Goal: Task Accomplishment & Management: Manage account settings

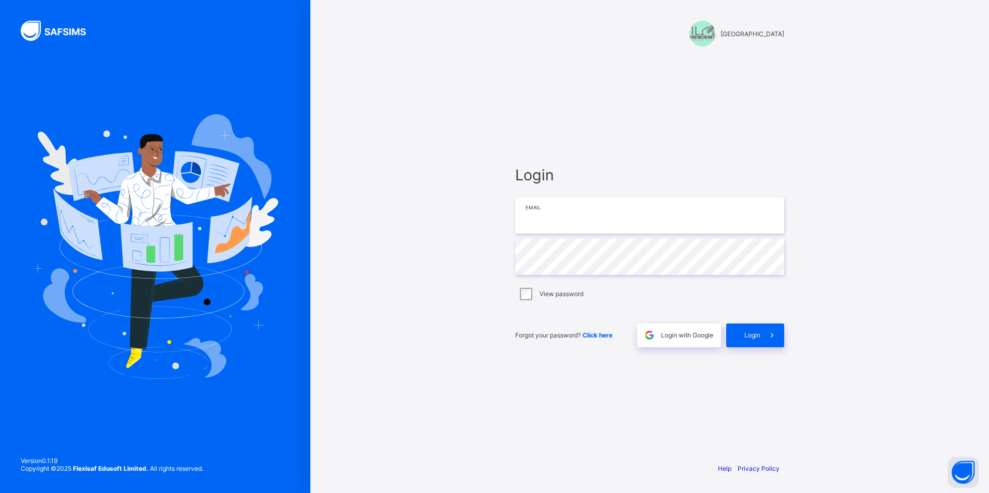
click at [557, 212] on input "email" at bounding box center [649, 216] width 269 height 36
type input "**********"
click at [766, 332] on span at bounding box center [772, 336] width 24 height 24
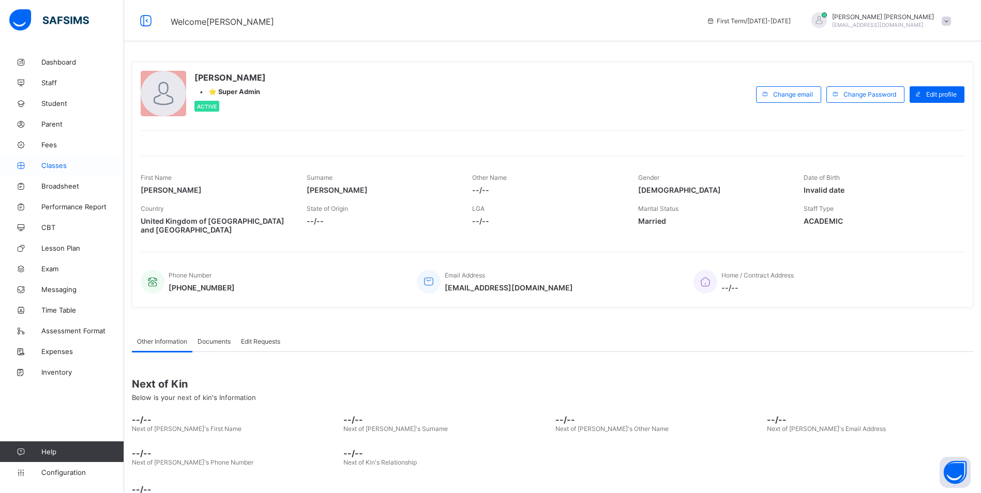
click at [54, 164] on span "Classes" at bounding box center [82, 165] width 83 height 8
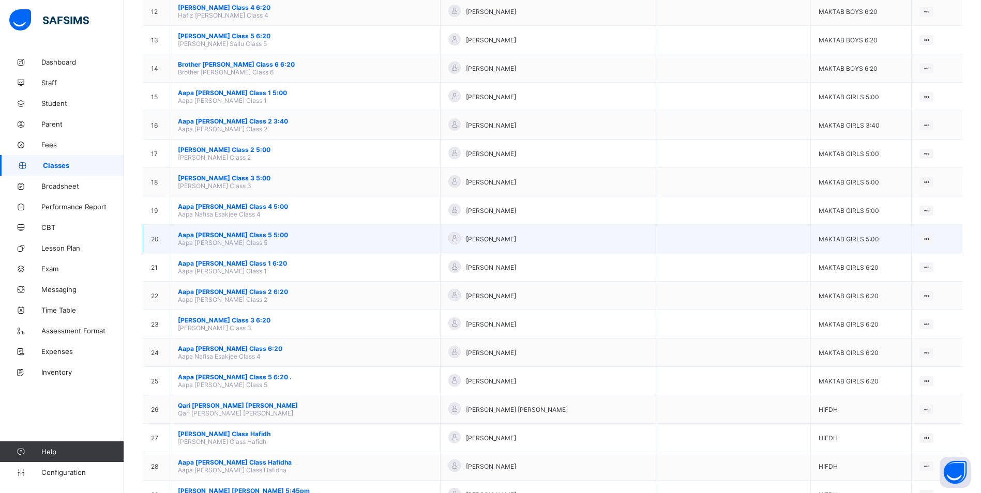
scroll to position [362, 0]
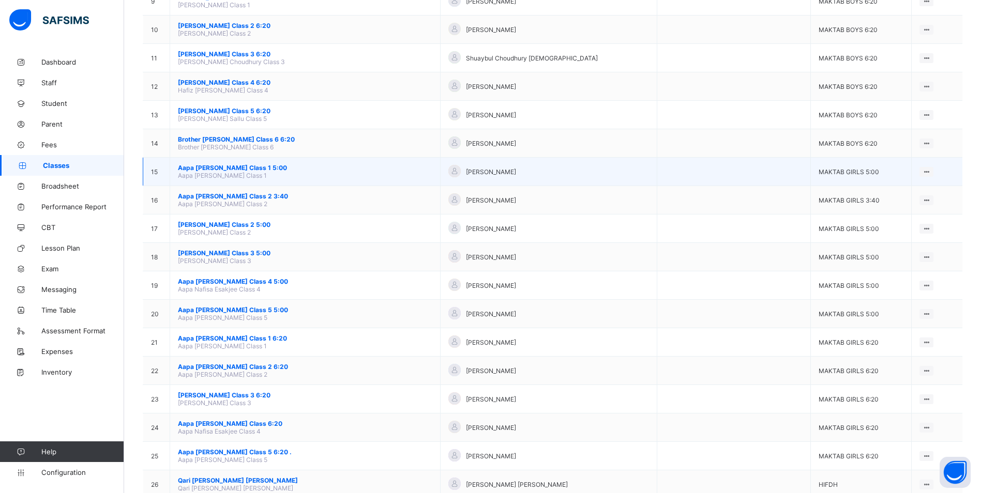
click at [266, 169] on span "Aapa [PERSON_NAME] Class 1 5:00" at bounding box center [305, 168] width 254 height 8
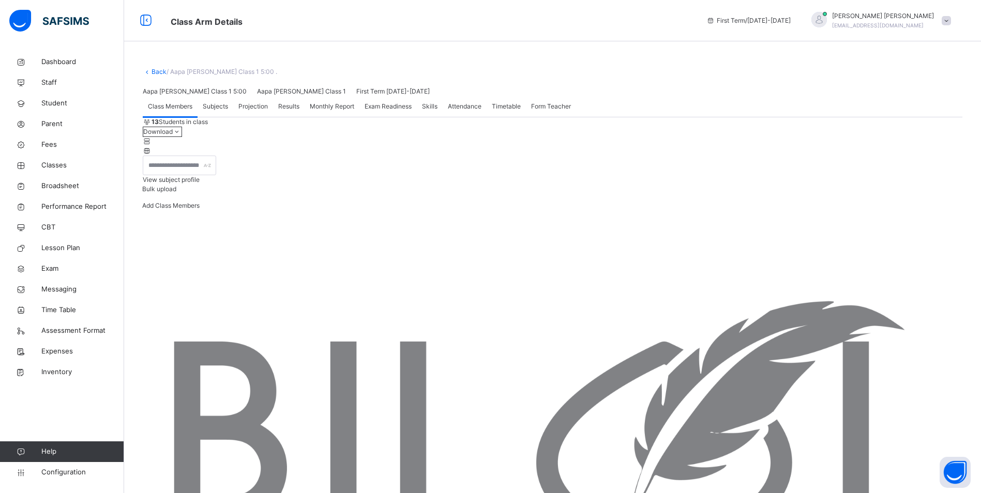
click at [467, 111] on span "Attendance" at bounding box center [465, 106] width 34 height 9
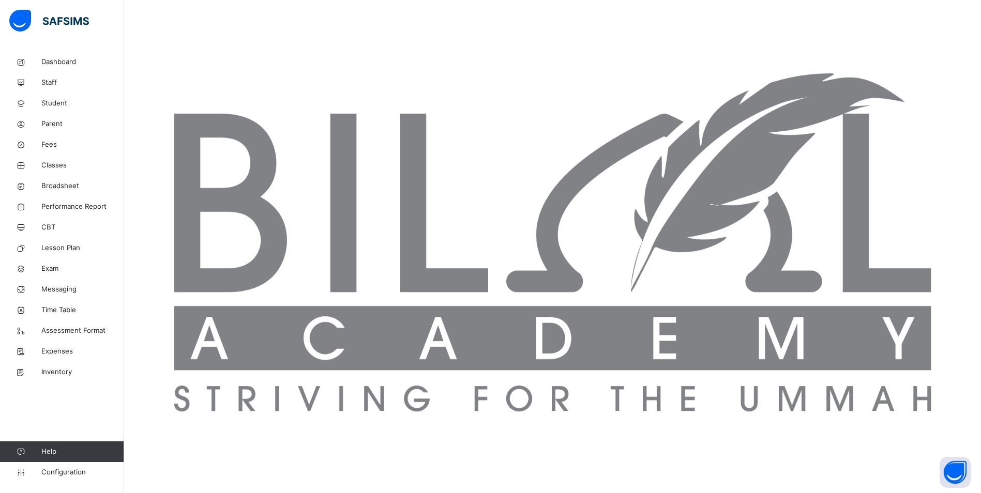
scroll to position [223, 0]
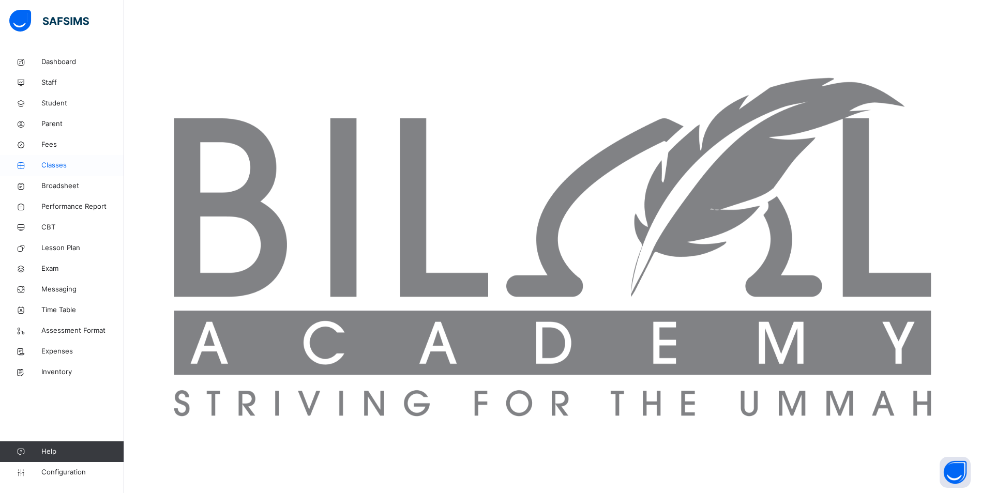
drag, startPoint x: 64, startPoint y: 164, endPoint x: 82, endPoint y: 160, distance: 18.7
click at [64, 164] on span "Classes" at bounding box center [82, 165] width 83 height 10
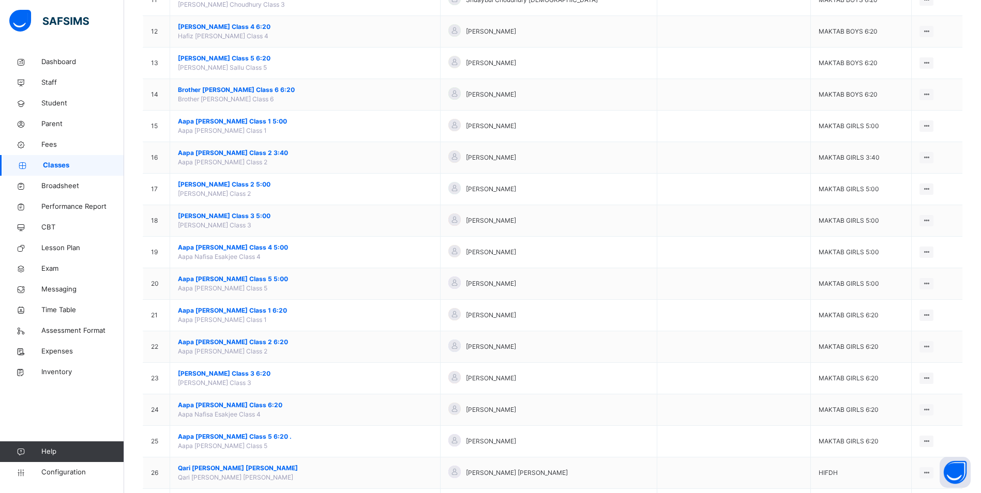
scroll to position [466, 0]
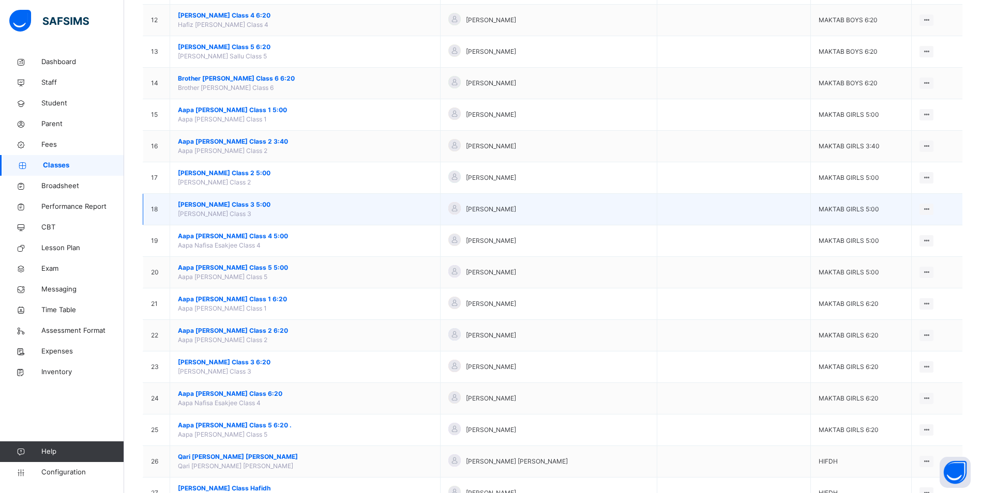
click at [236, 205] on span "[PERSON_NAME] Class 3 5:00" at bounding box center [305, 204] width 254 height 9
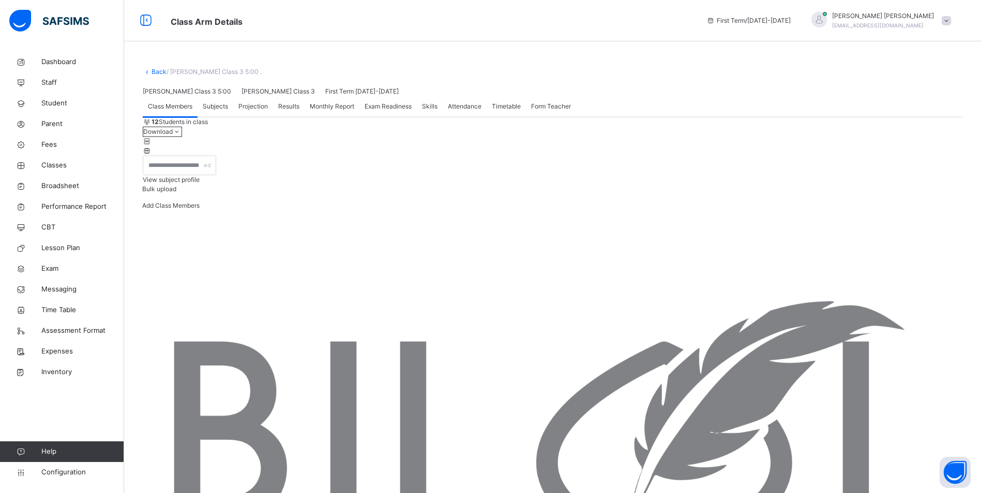
click at [462, 111] on span "Attendance" at bounding box center [465, 106] width 34 height 9
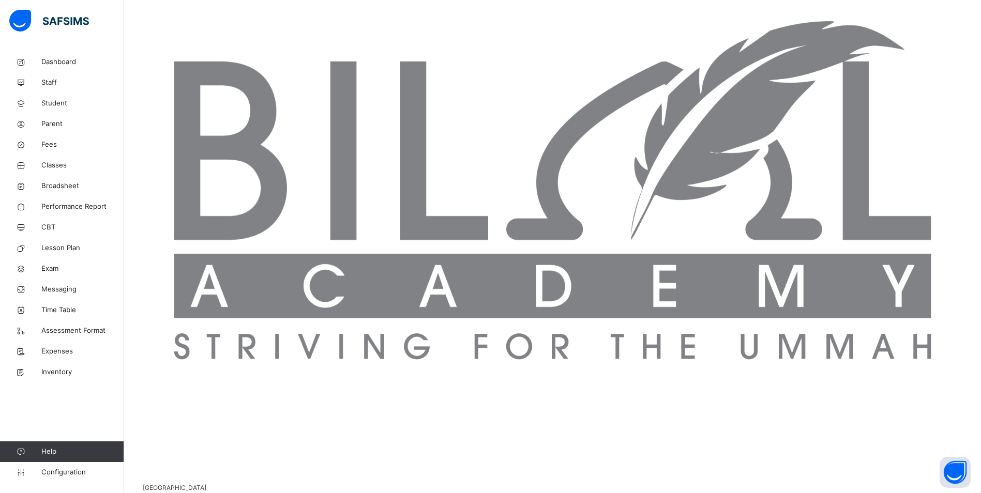
scroll to position [292, 0]
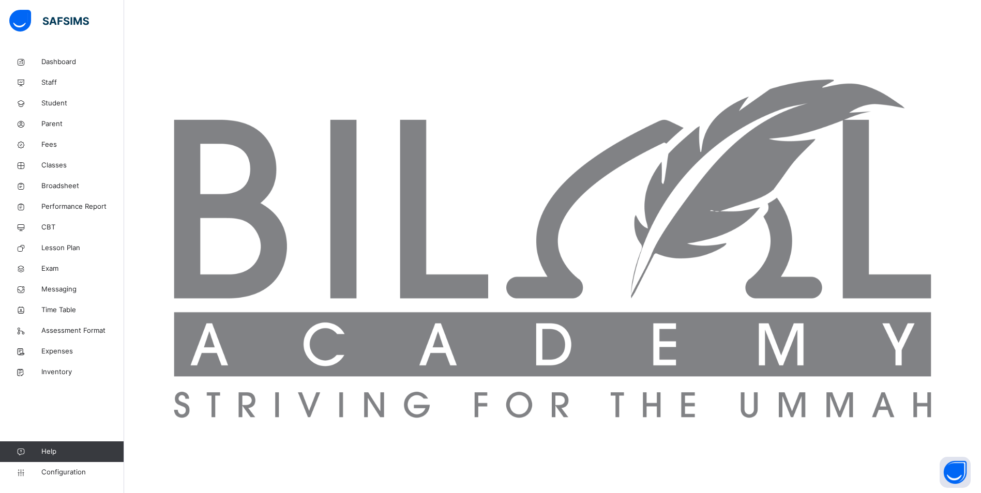
scroll to position [241, 0]
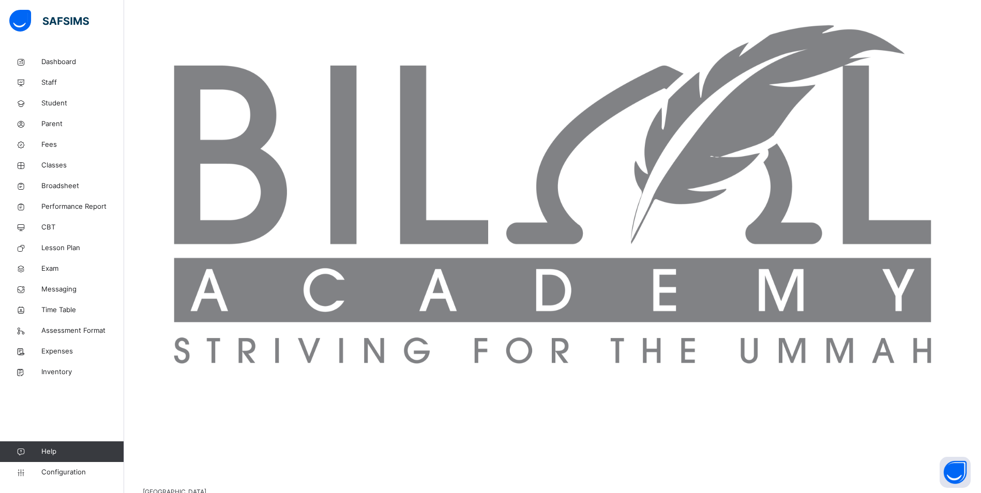
scroll to position [292, 0]
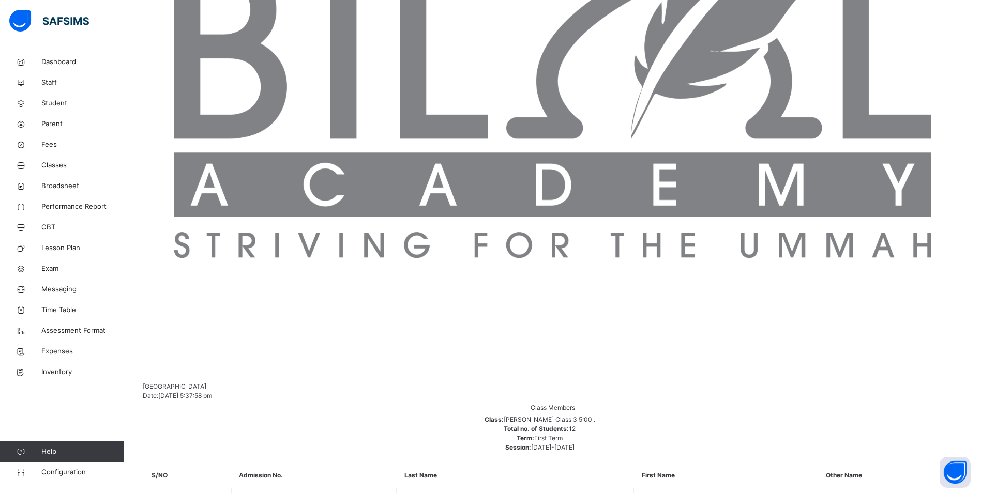
scroll to position [52, 0]
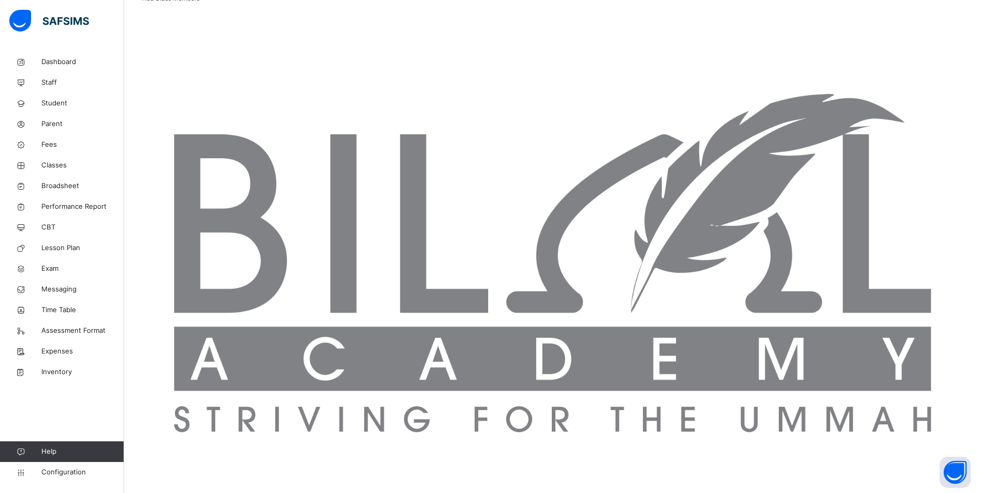
scroll to position [189, 0]
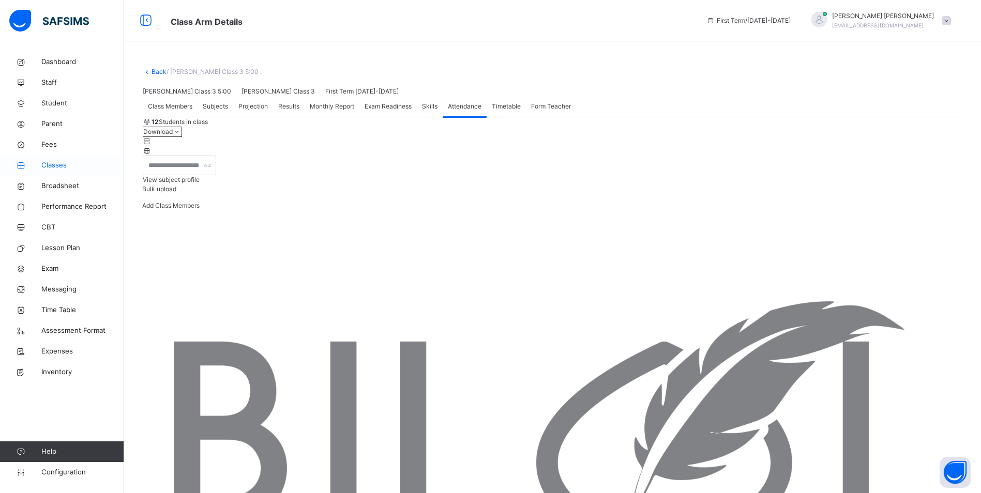
click at [49, 164] on span "Classes" at bounding box center [82, 165] width 83 height 10
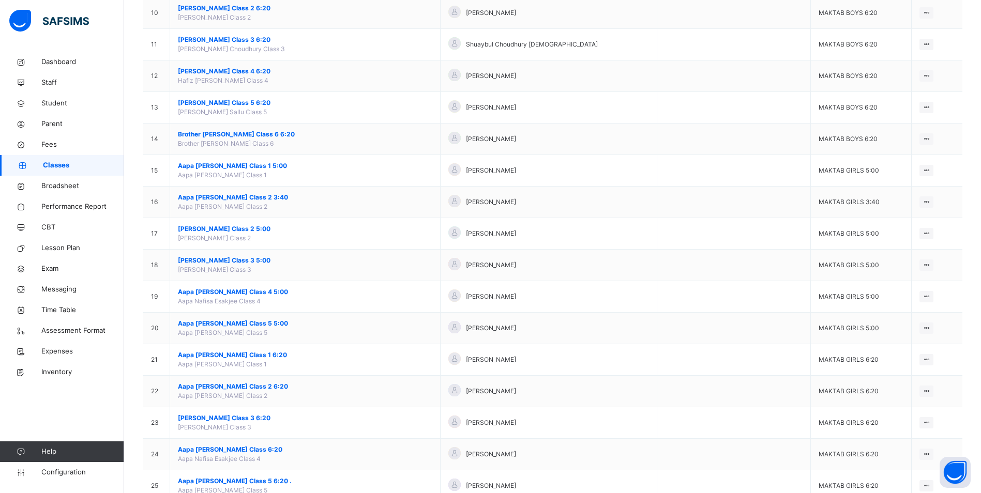
scroll to position [414, 0]
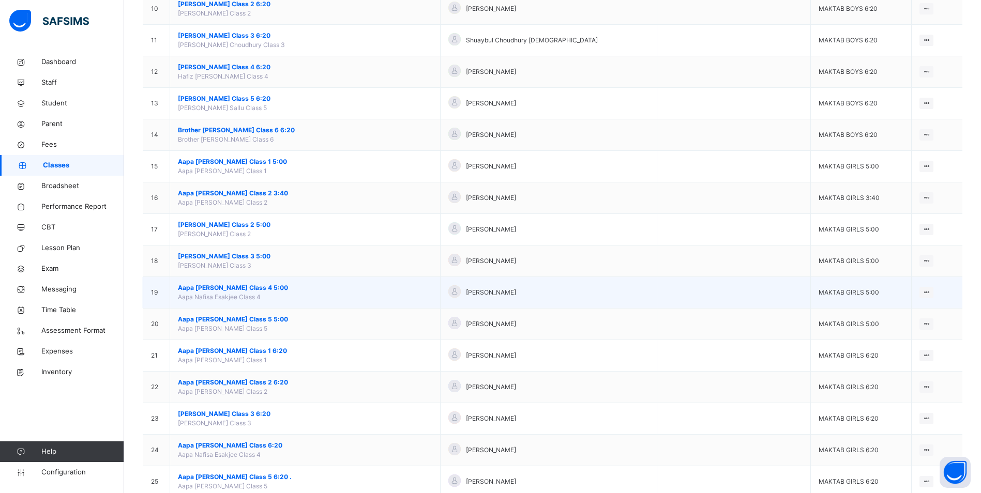
click at [202, 288] on span "Aapa [PERSON_NAME] Class 4 5:00" at bounding box center [305, 287] width 254 height 9
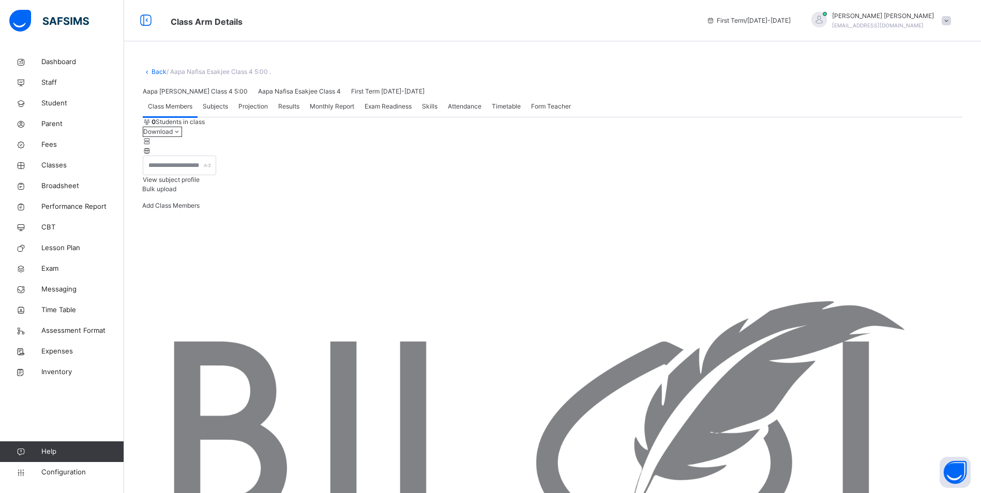
click at [469, 111] on span "Attendance" at bounding box center [465, 106] width 34 height 9
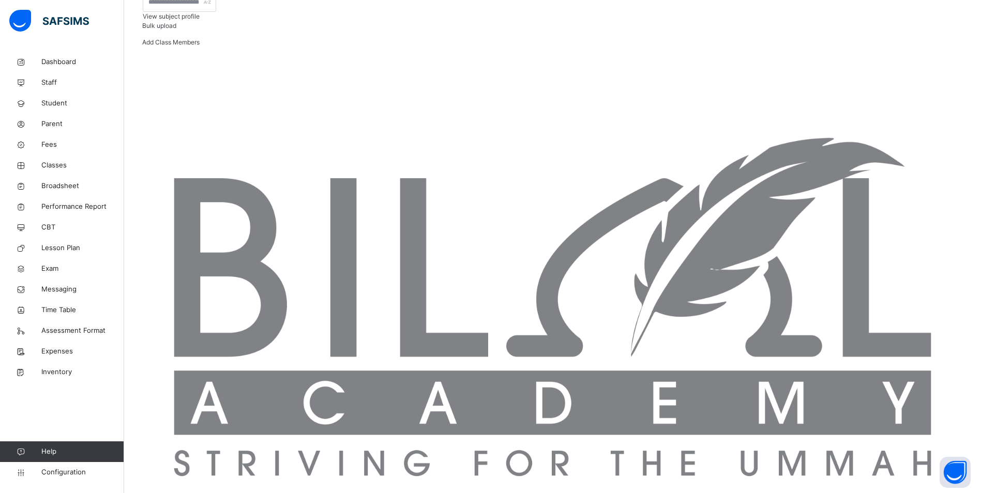
scroll to position [155, 0]
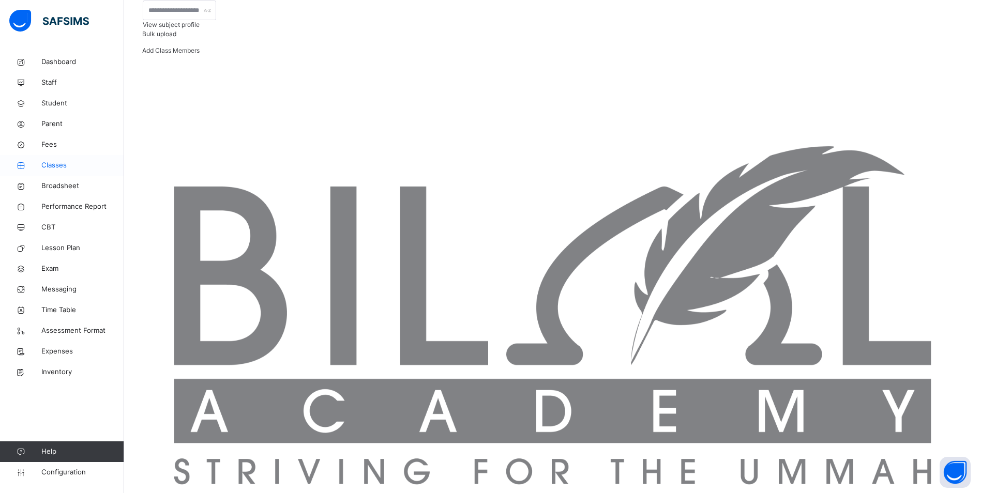
click at [59, 166] on span "Classes" at bounding box center [82, 165] width 83 height 10
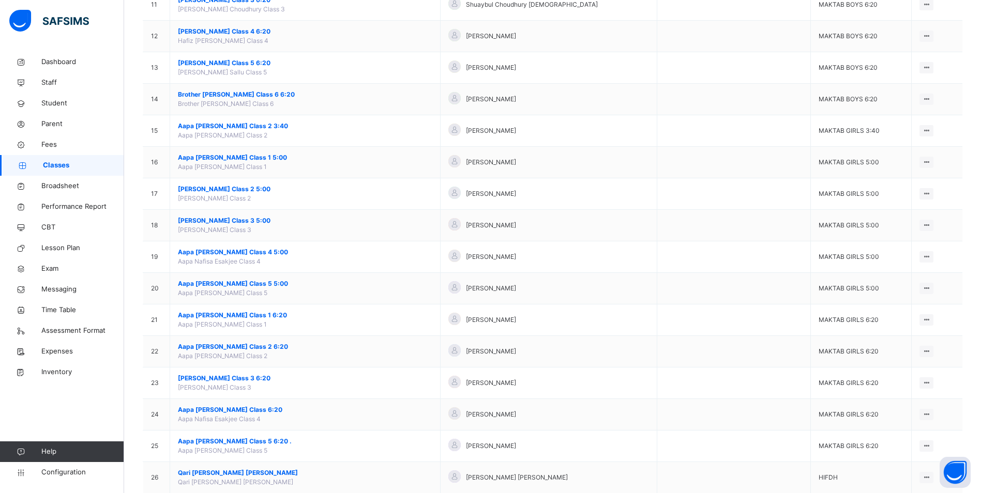
scroll to position [466, 0]
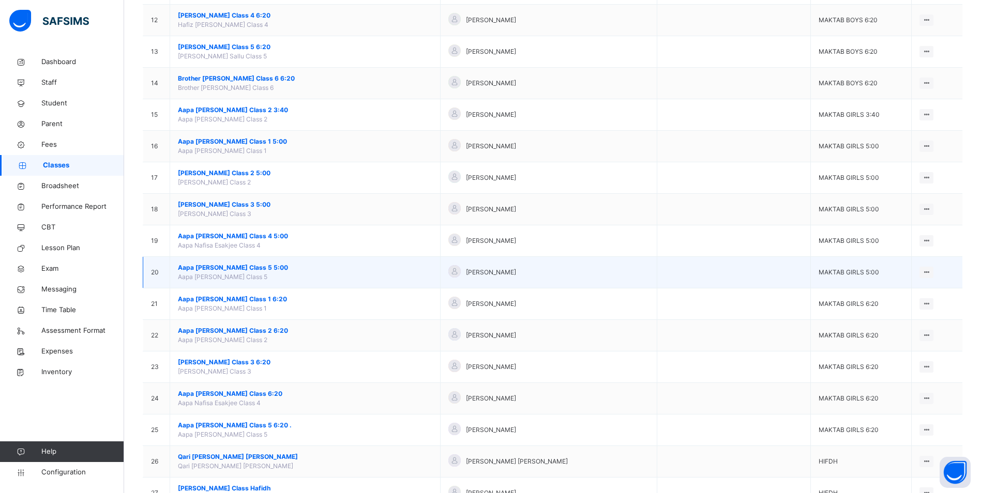
click at [239, 268] on span "Aapa [PERSON_NAME] Class 5 5:00" at bounding box center [305, 267] width 254 height 9
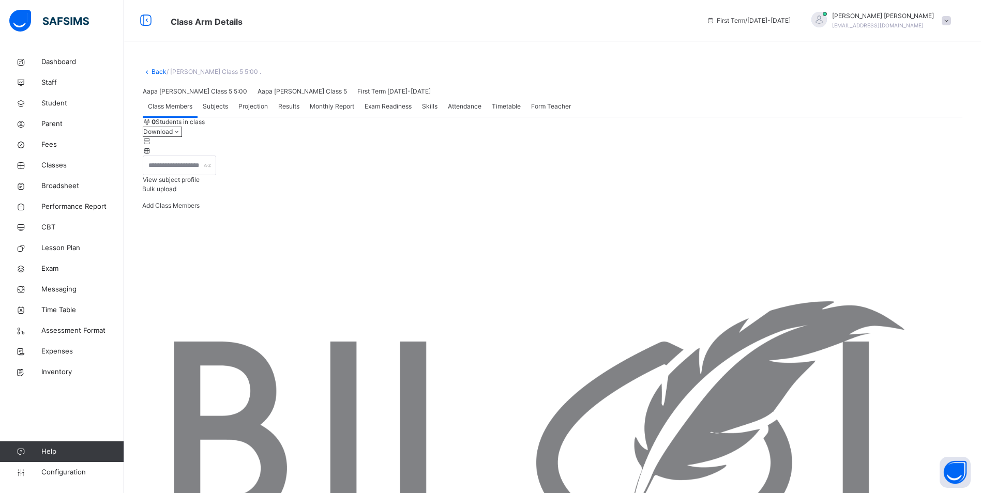
click at [465, 111] on span "Attendance" at bounding box center [465, 106] width 34 height 9
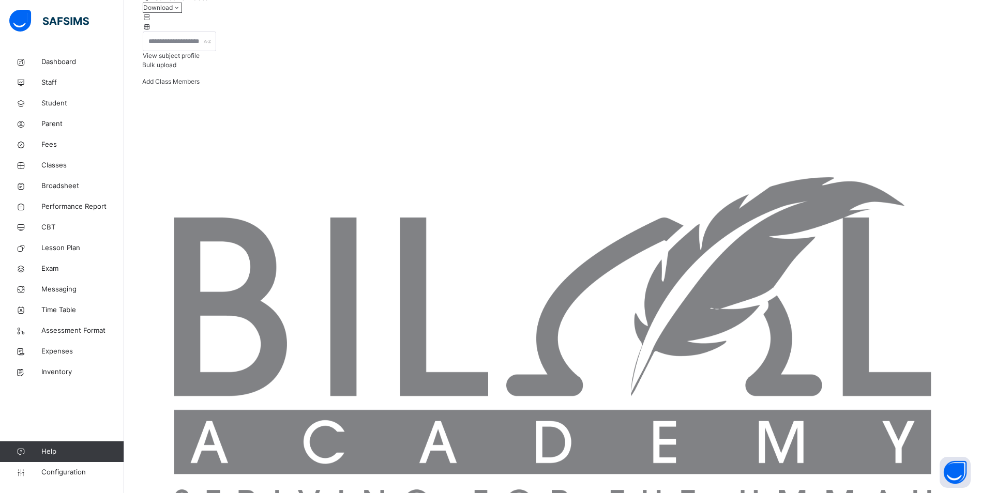
scroll to position [119, 0]
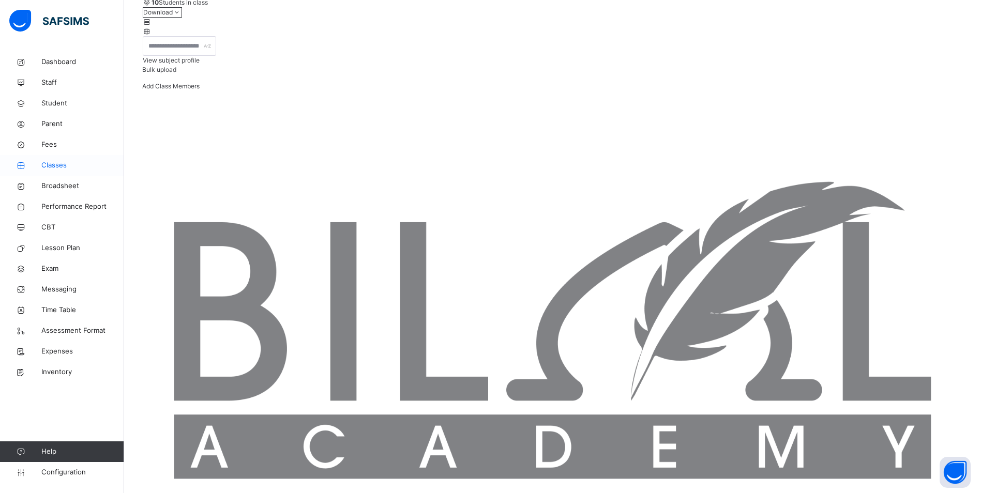
click at [57, 163] on span "Classes" at bounding box center [82, 165] width 83 height 10
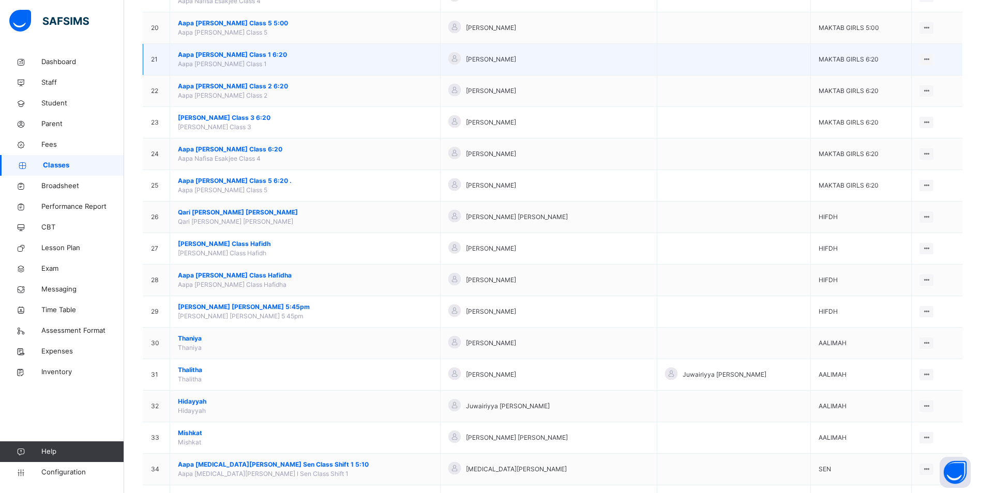
scroll to position [760, 0]
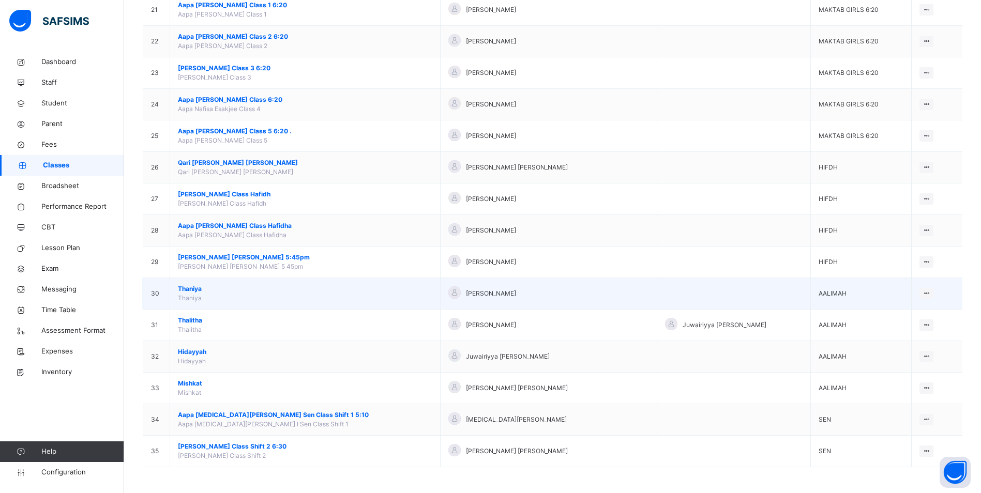
click at [191, 286] on span "Thaniya" at bounding box center [305, 288] width 254 height 9
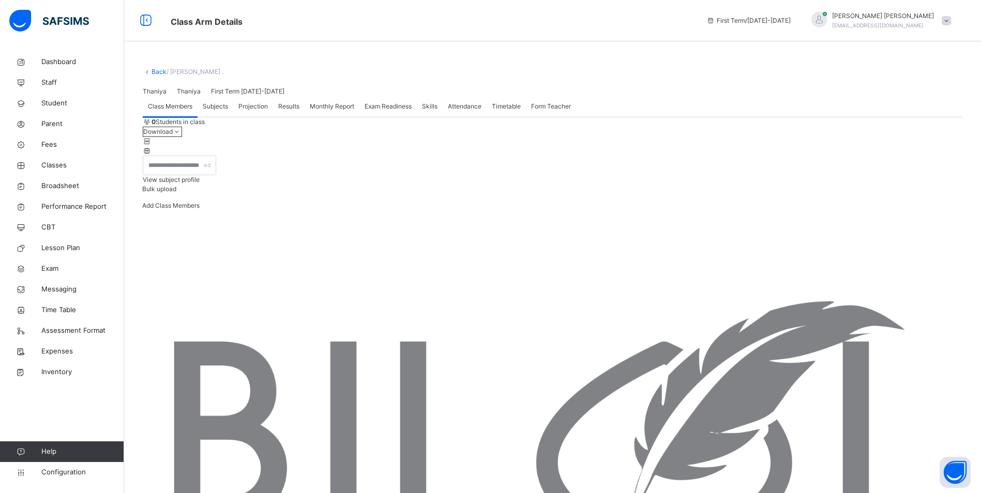
click at [463, 117] on div "Attendance" at bounding box center [465, 106] width 44 height 21
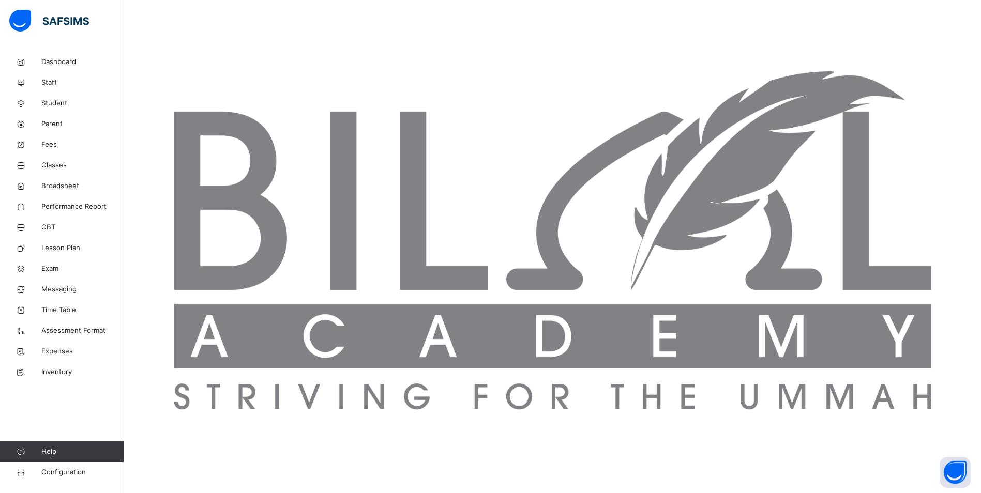
scroll to position [224, 0]
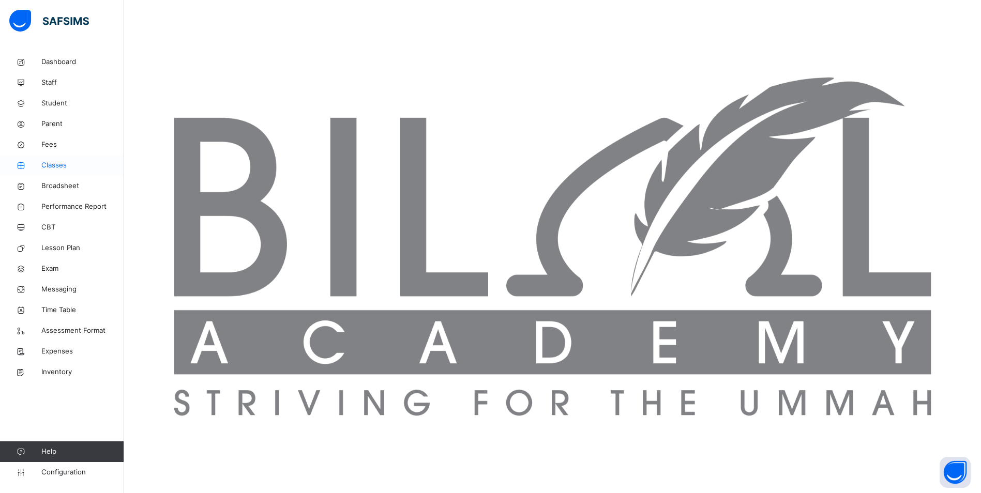
click at [55, 166] on span "Classes" at bounding box center [82, 165] width 83 height 10
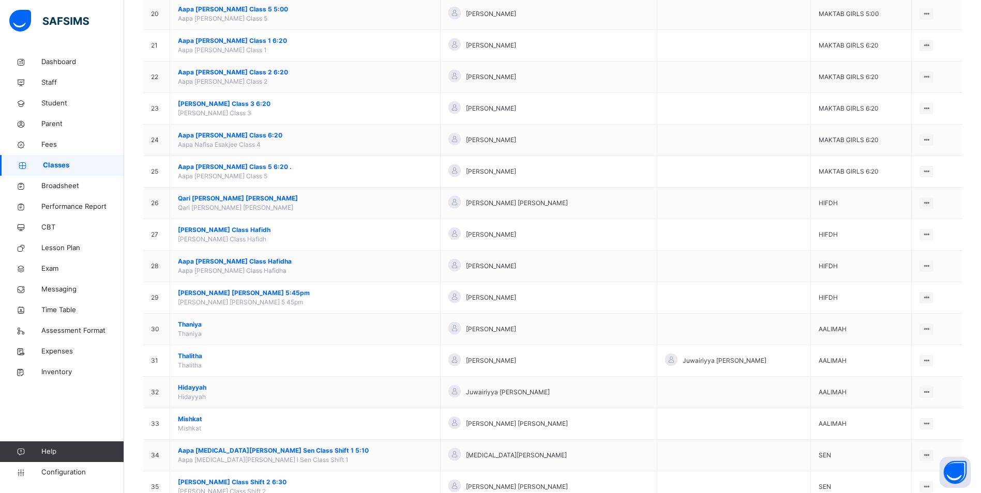
scroll to position [760, 0]
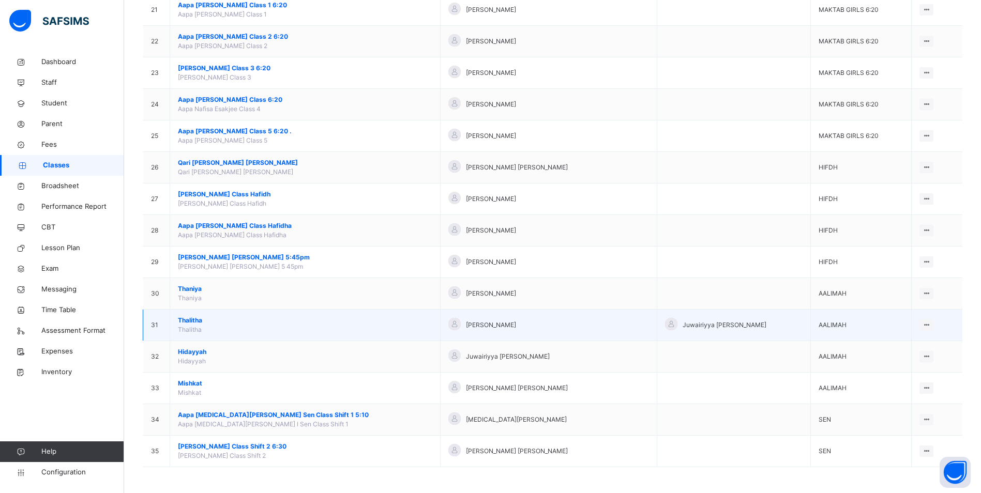
click at [198, 321] on span "Thalitha" at bounding box center [305, 320] width 254 height 9
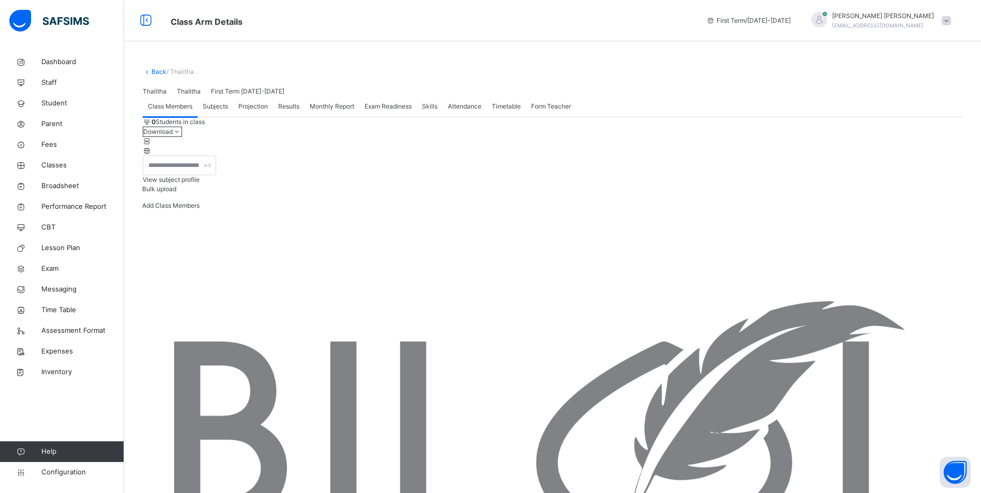
click at [458, 111] on span "Attendance" at bounding box center [465, 106] width 34 height 9
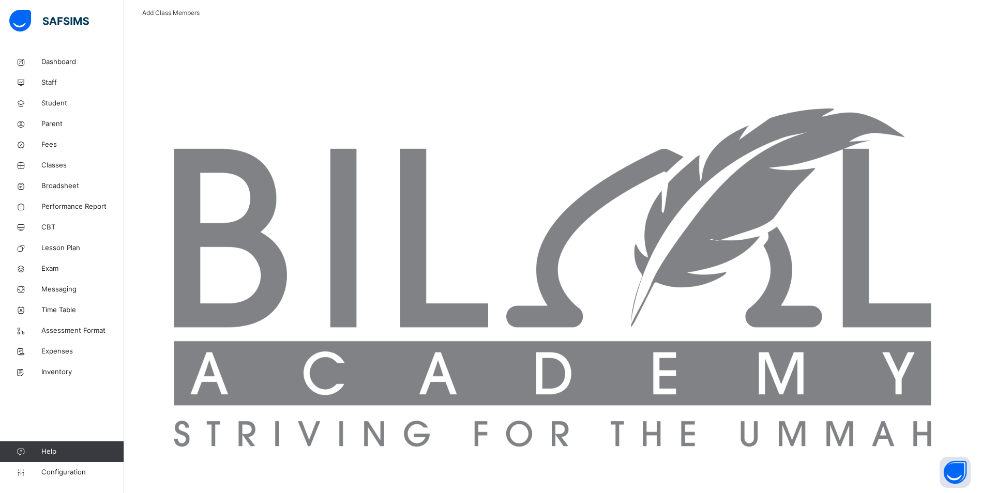
scroll to position [258, 0]
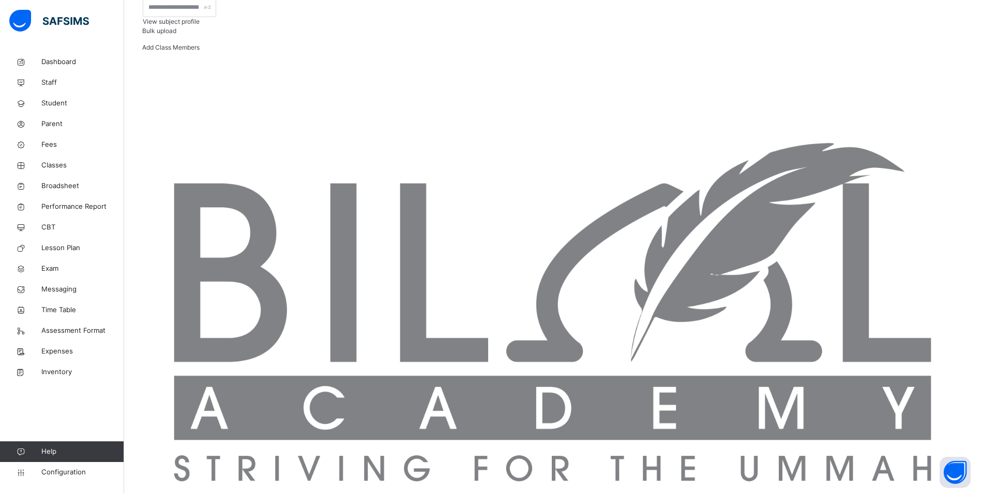
scroll to position [154, 0]
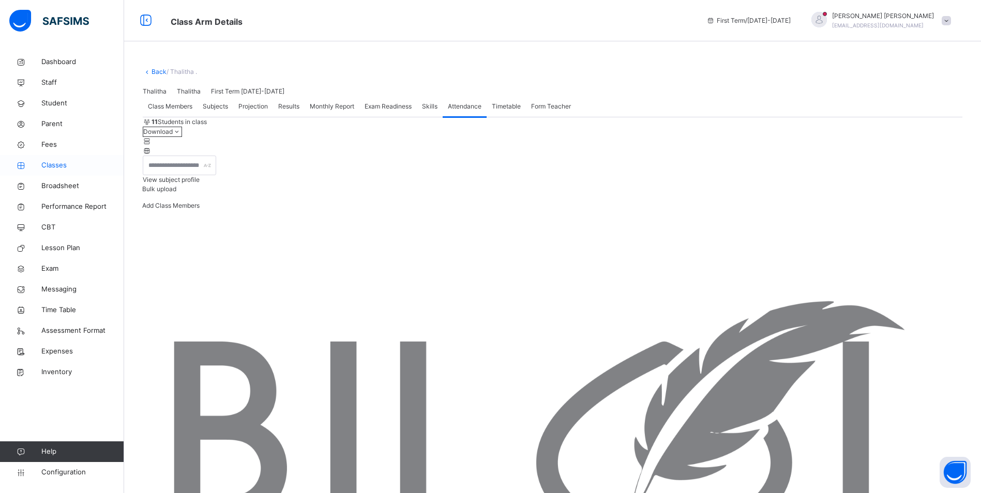
click at [58, 163] on span "Classes" at bounding box center [82, 165] width 83 height 10
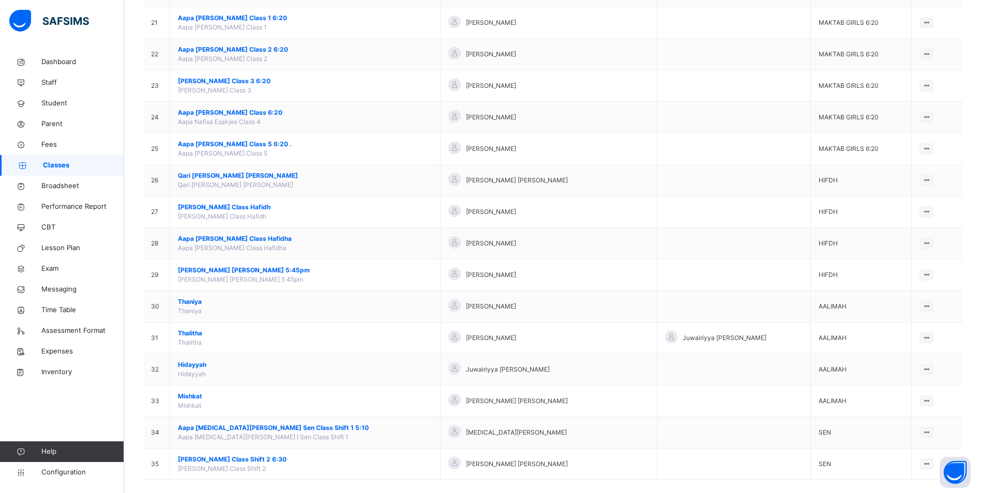
scroll to position [760, 0]
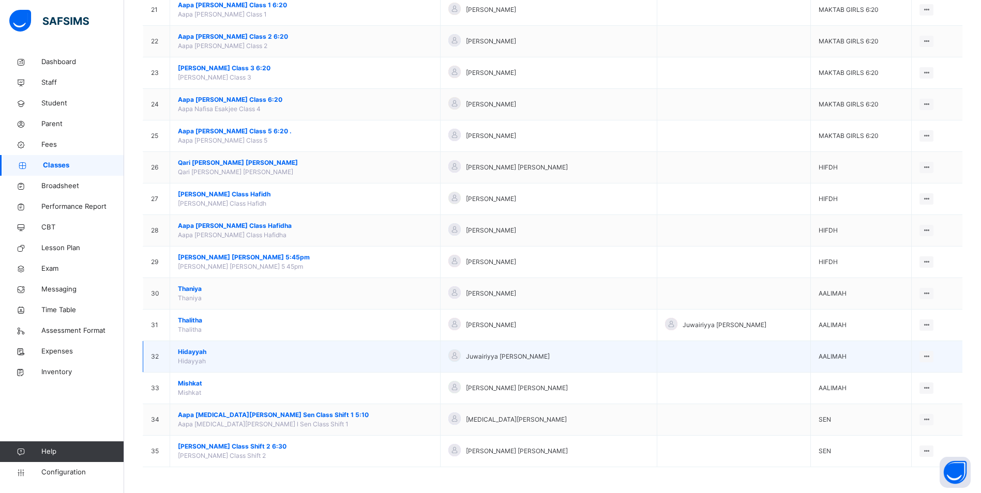
click at [191, 353] on span "Hidayyah" at bounding box center [305, 352] width 254 height 9
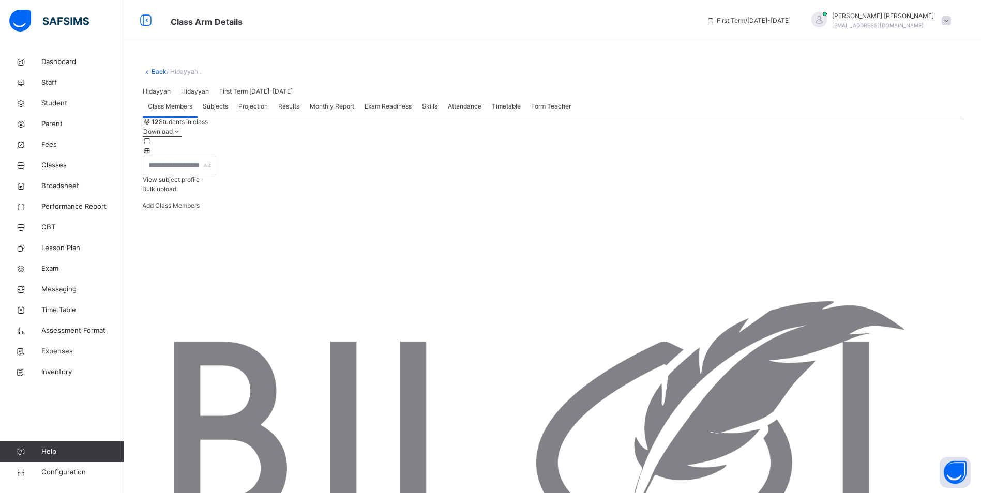
click at [466, 111] on span "Attendance" at bounding box center [465, 106] width 34 height 9
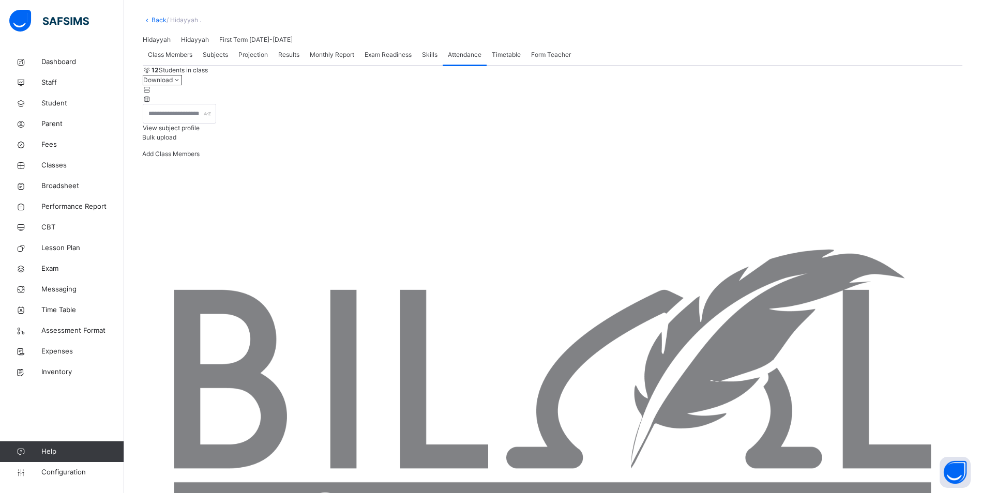
scroll to position [103, 0]
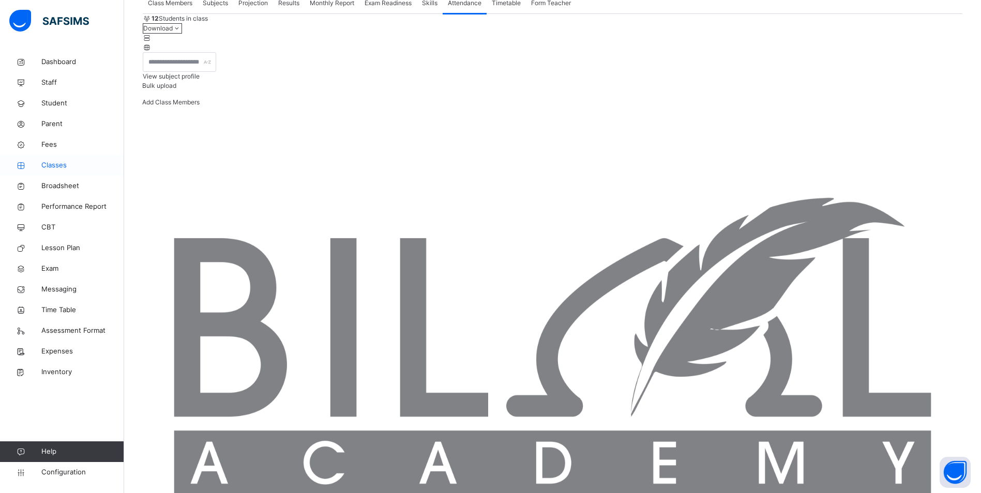
click at [66, 162] on span "Classes" at bounding box center [82, 165] width 83 height 10
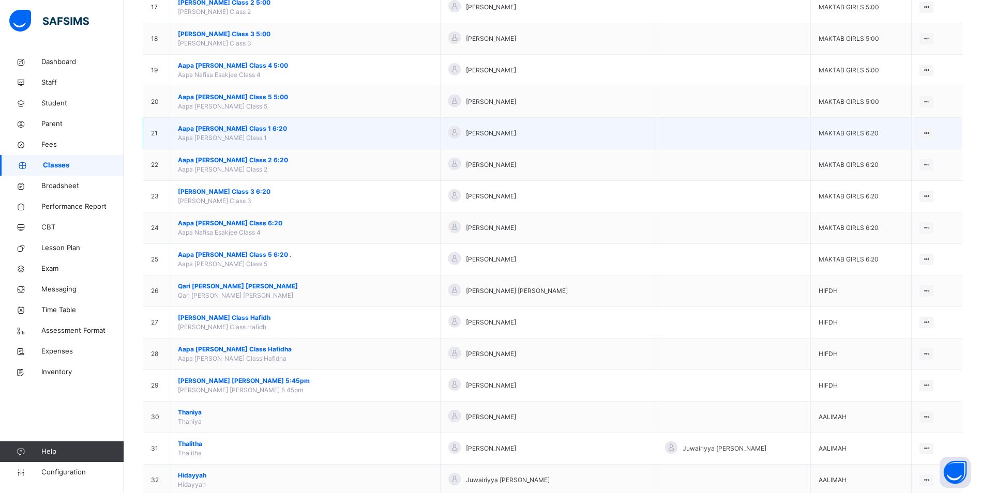
scroll to position [760, 0]
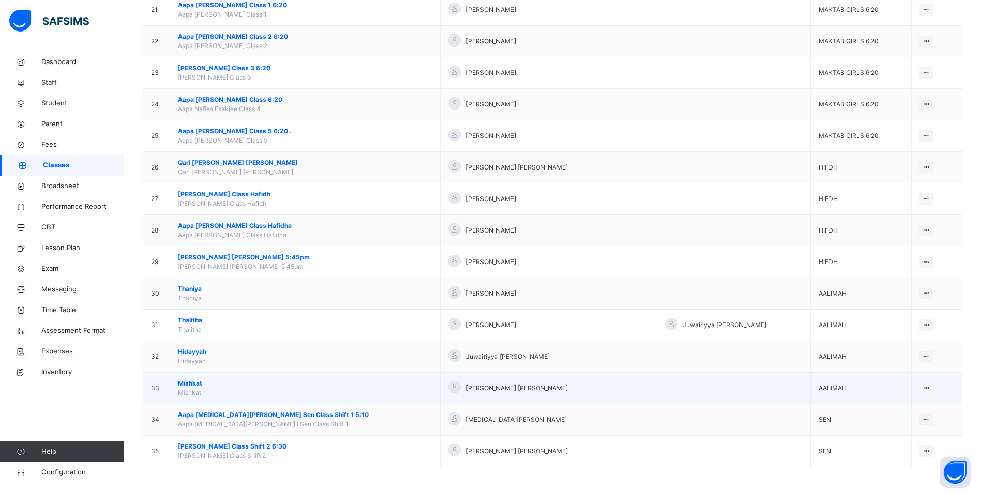
click at [188, 384] on span "Mishkat" at bounding box center [305, 383] width 254 height 9
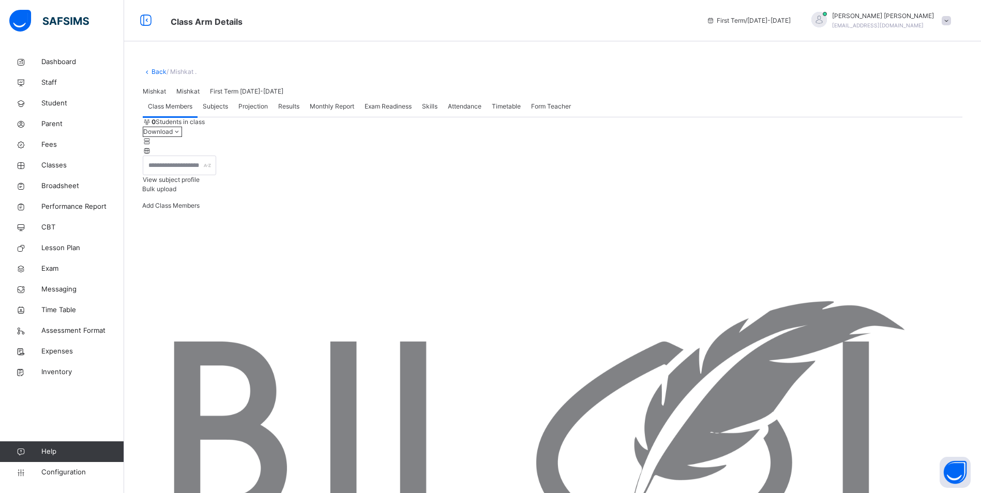
click at [473, 117] on div "Attendance" at bounding box center [465, 106] width 44 height 21
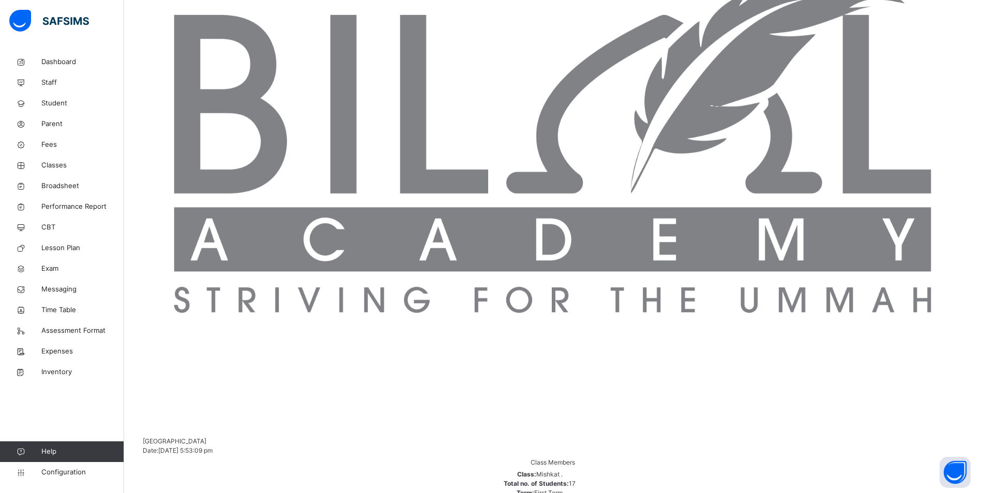
scroll to position [259, 0]
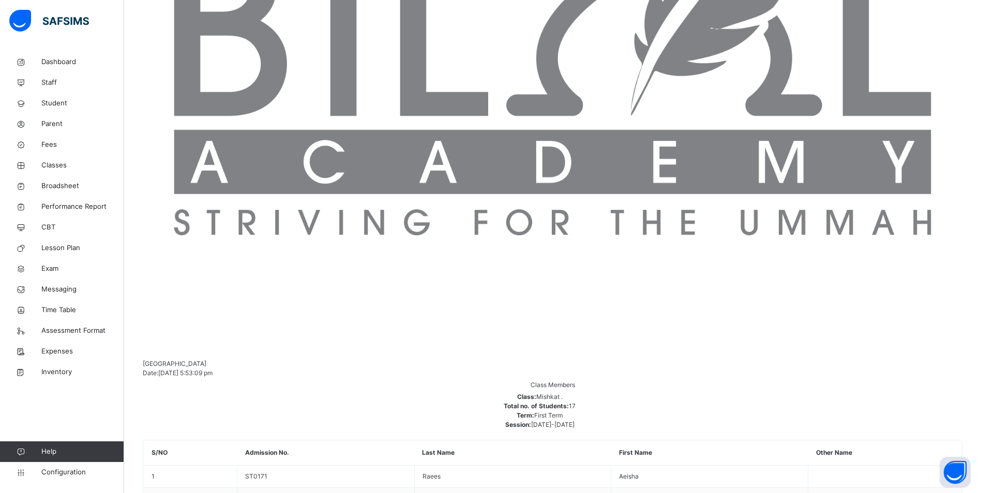
scroll to position [466, 0]
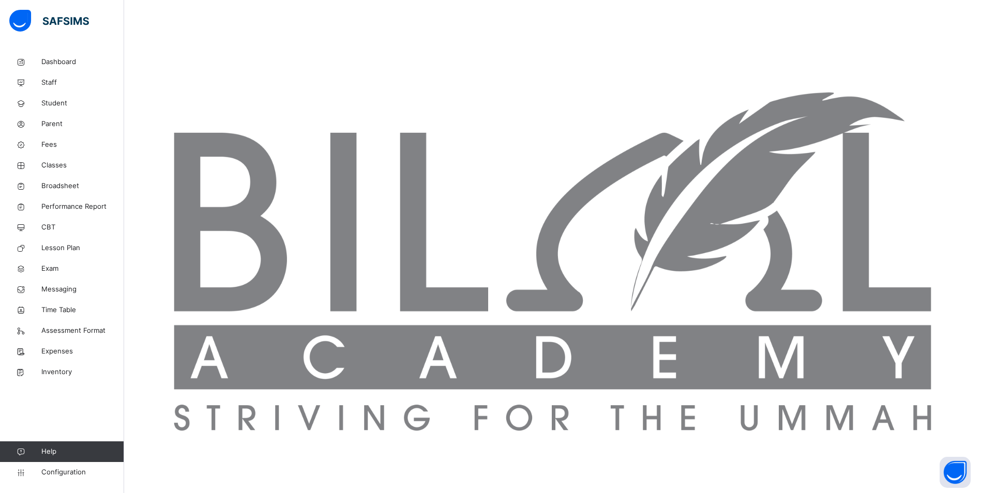
scroll to position [207, 0]
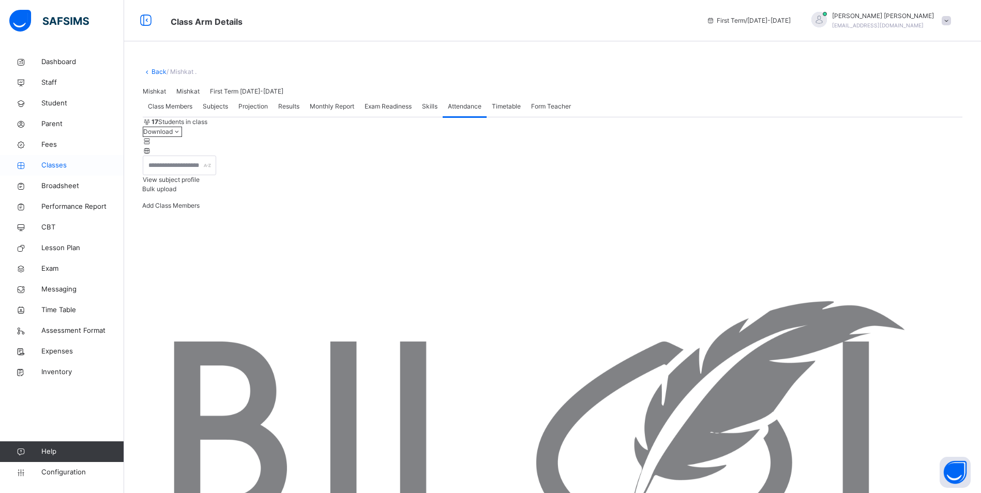
click at [55, 159] on link "Classes" at bounding box center [62, 165] width 124 height 21
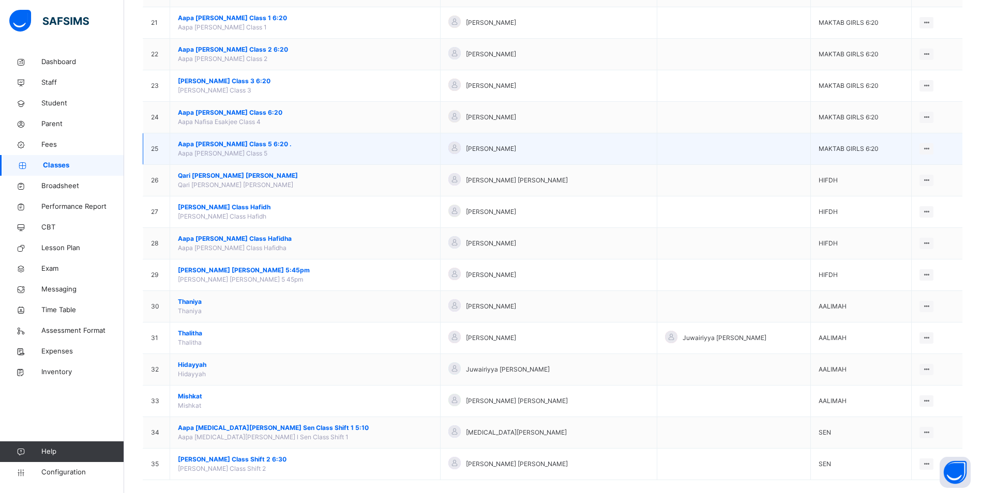
scroll to position [760, 0]
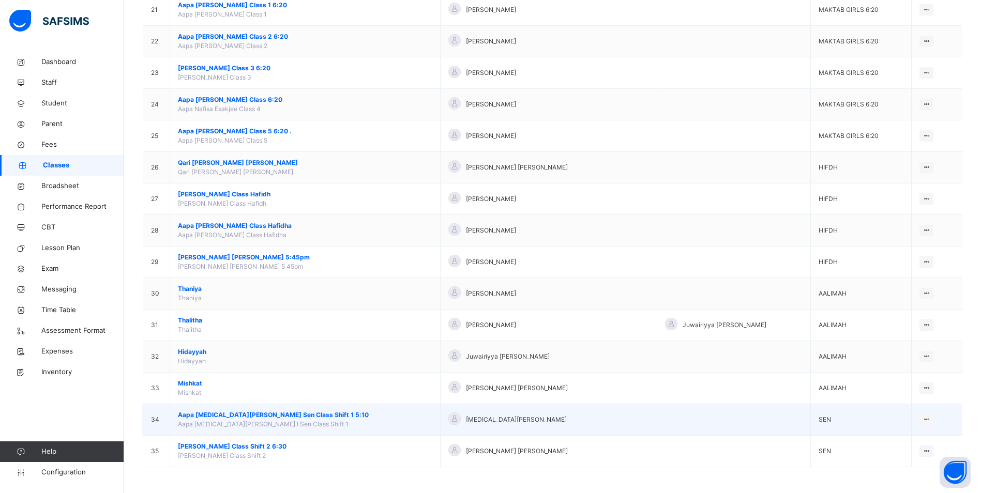
click at [272, 418] on span "Aapa [MEDICAL_DATA][PERSON_NAME] Sen Class Shift 1 5:10" at bounding box center [305, 415] width 254 height 9
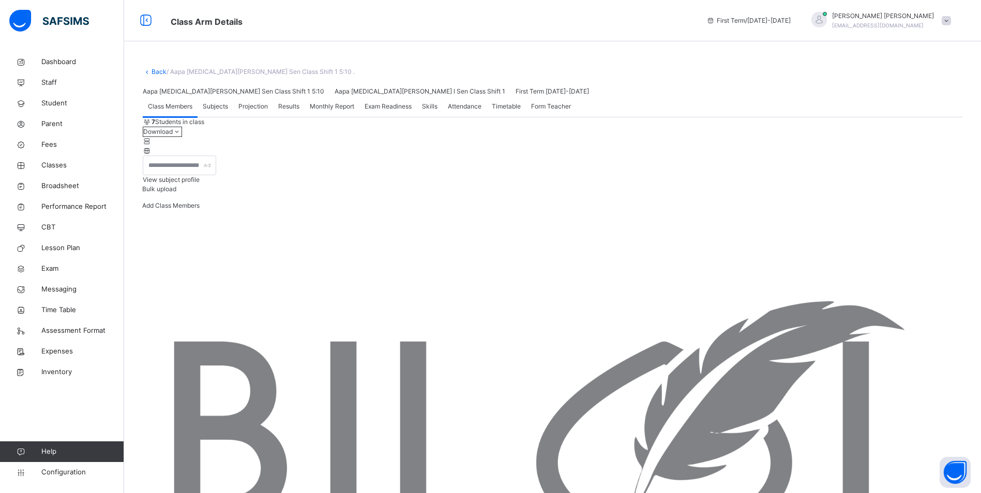
click at [461, 111] on span "Attendance" at bounding box center [465, 106] width 34 height 9
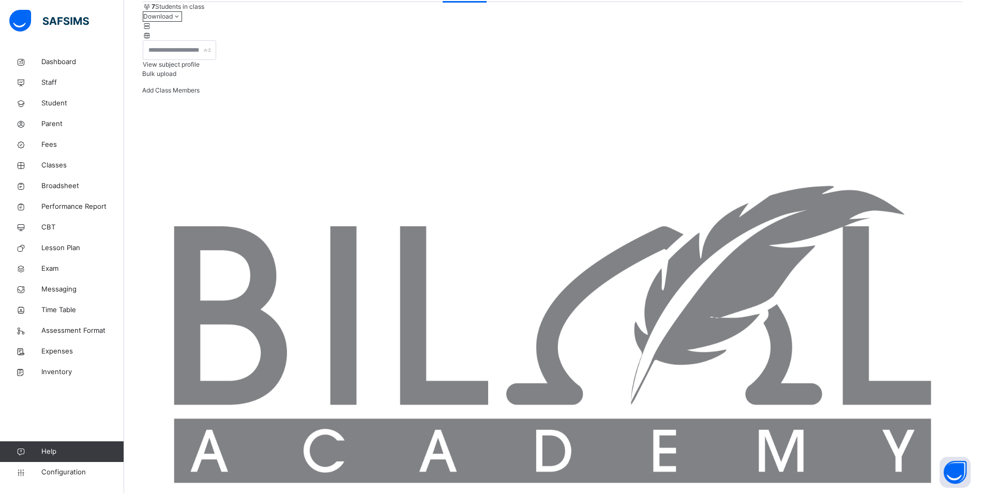
scroll to position [119, 0]
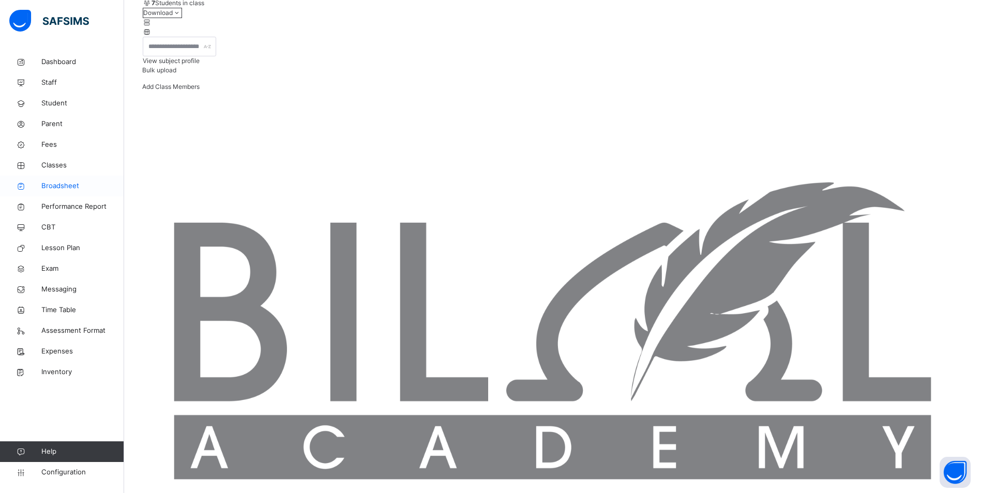
drag, startPoint x: 50, startPoint y: 164, endPoint x: 115, endPoint y: 181, distance: 67.7
click at [50, 164] on span "Classes" at bounding box center [82, 165] width 83 height 10
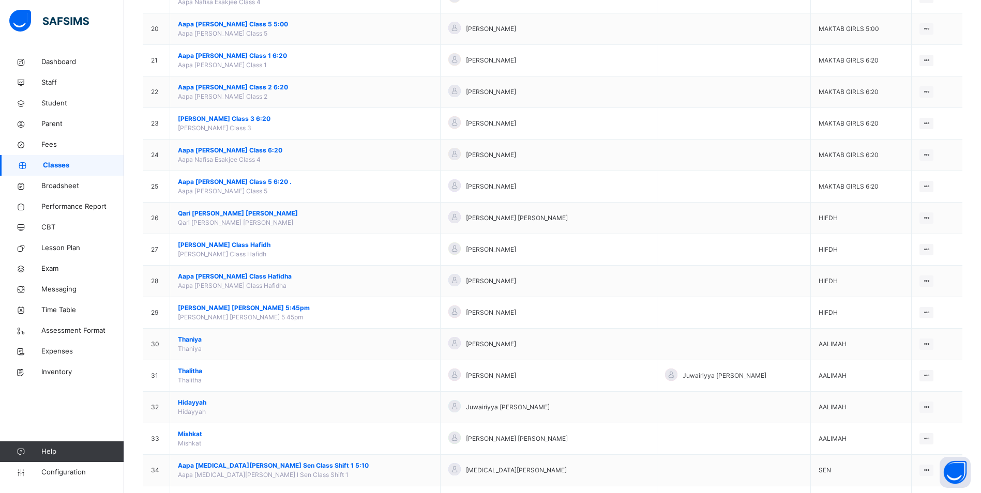
scroll to position [724, 0]
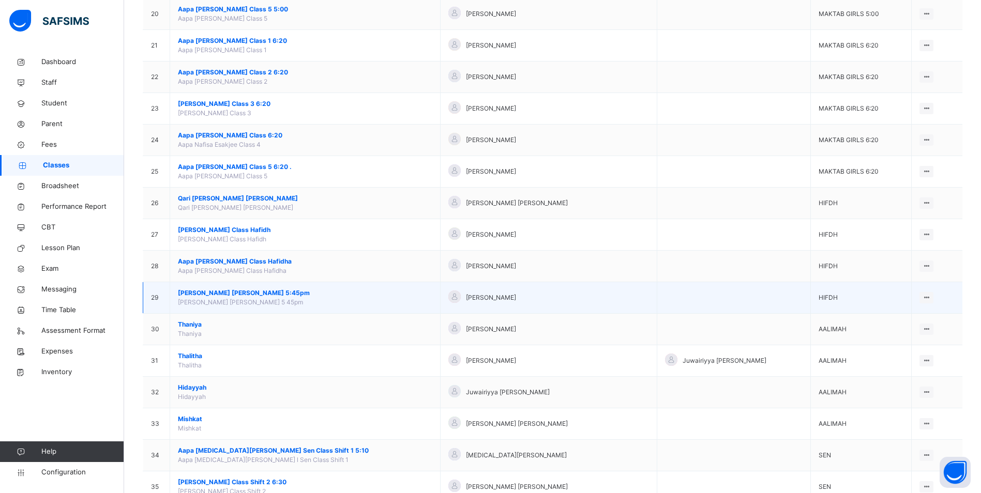
click at [223, 291] on span "[PERSON_NAME] [PERSON_NAME] 5:45pm" at bounding box center [305, 293] width 254 height 9
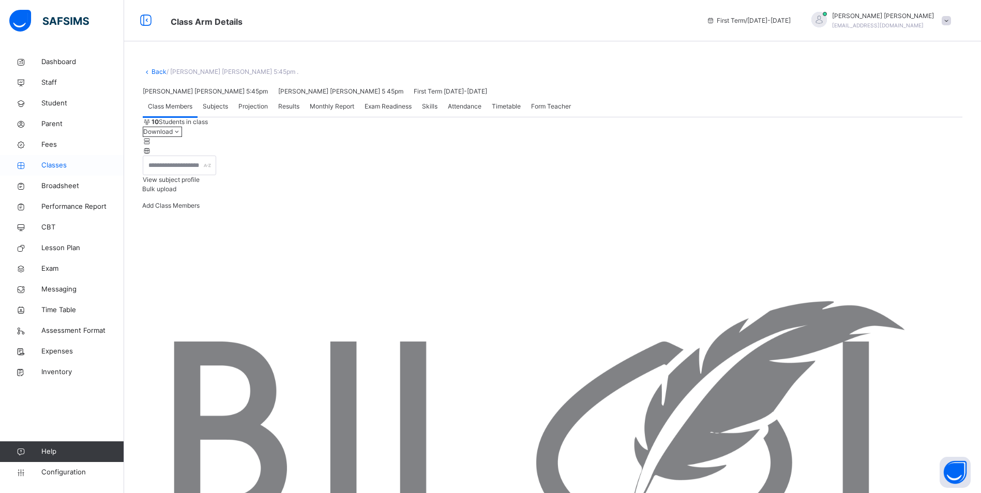
click at [52, 164] on span "Classes" at bounding box center [82, 165] width 83 height 10
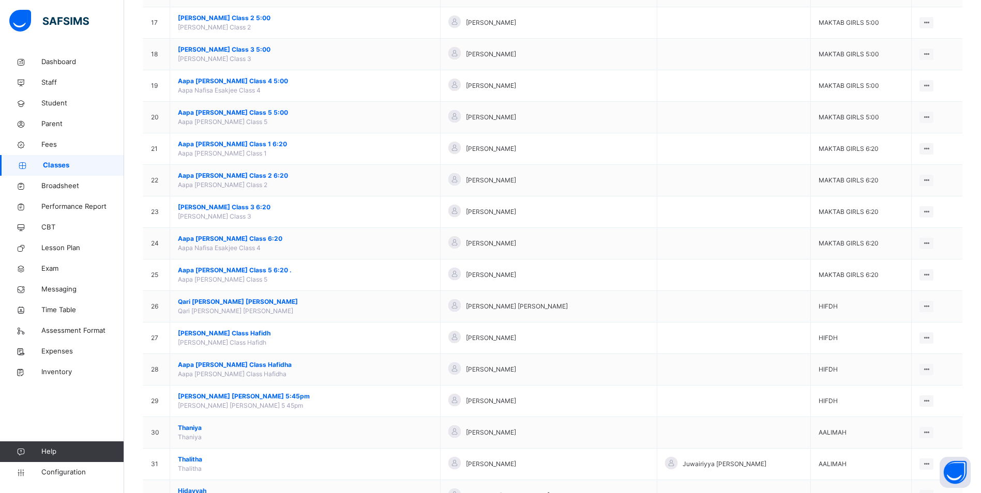
scroll to position [760, 0]
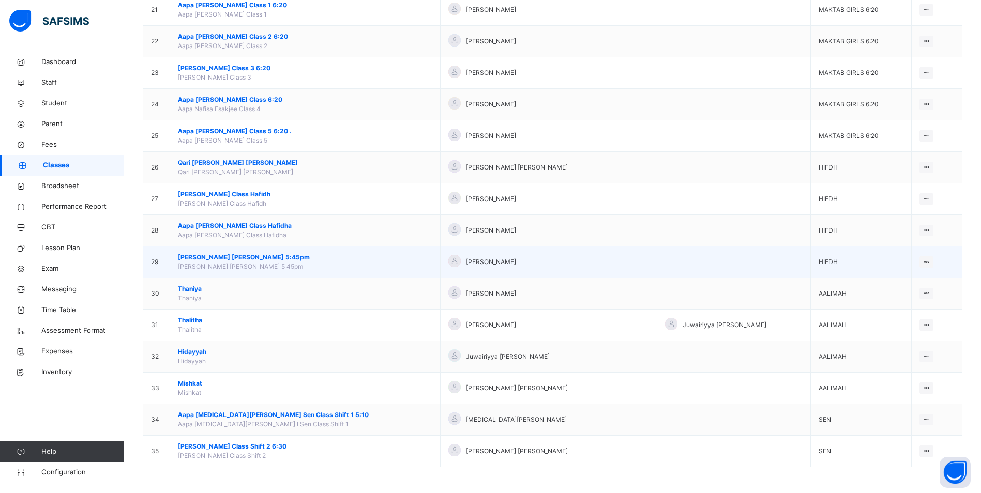
click at [267, 259] on span "[PERSON_NAME] [PERSON_NAME] 5:45pm" at bounding box center [305, 257] width 254 height 9
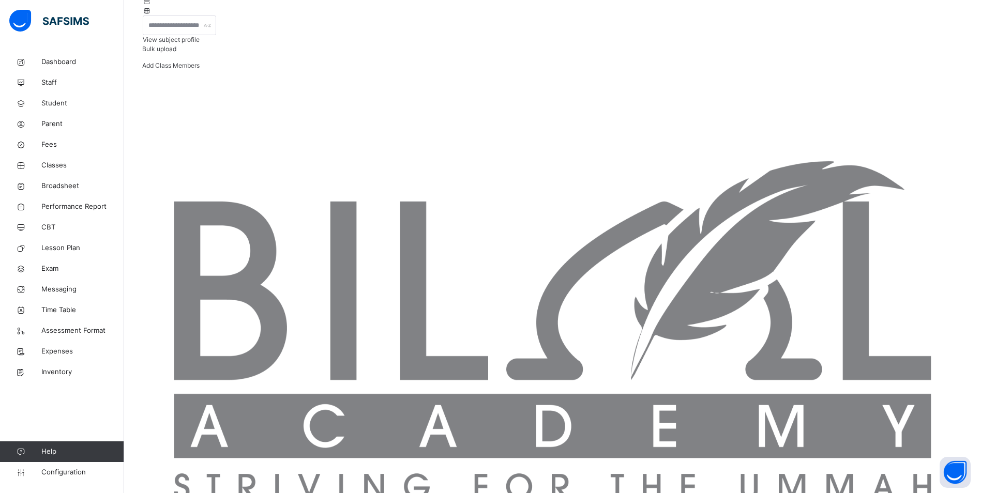
scroll to position [155, 0]
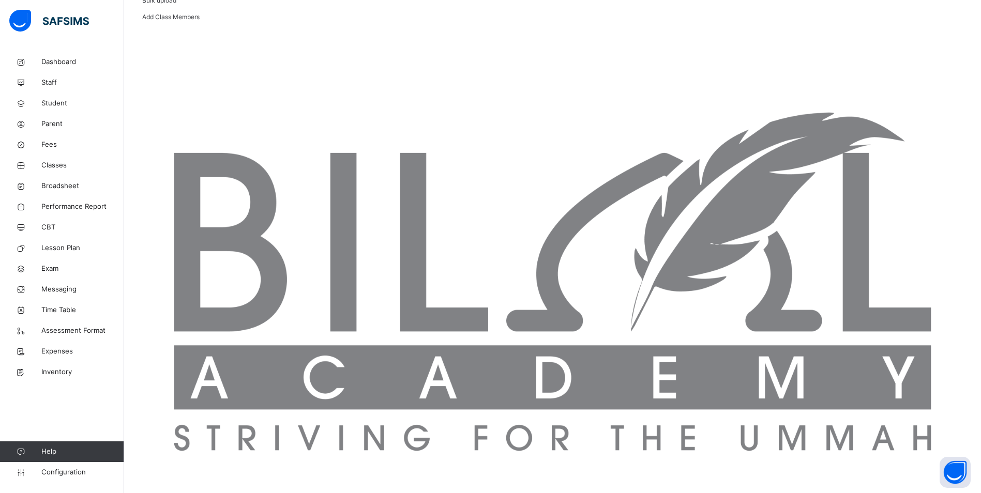
scroll to position [207, 0]
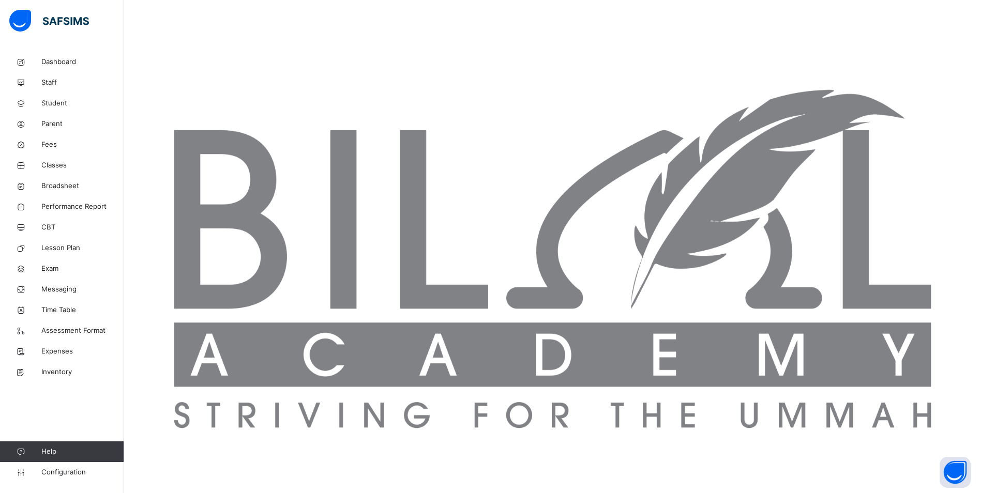
scroll to position [223, 0]
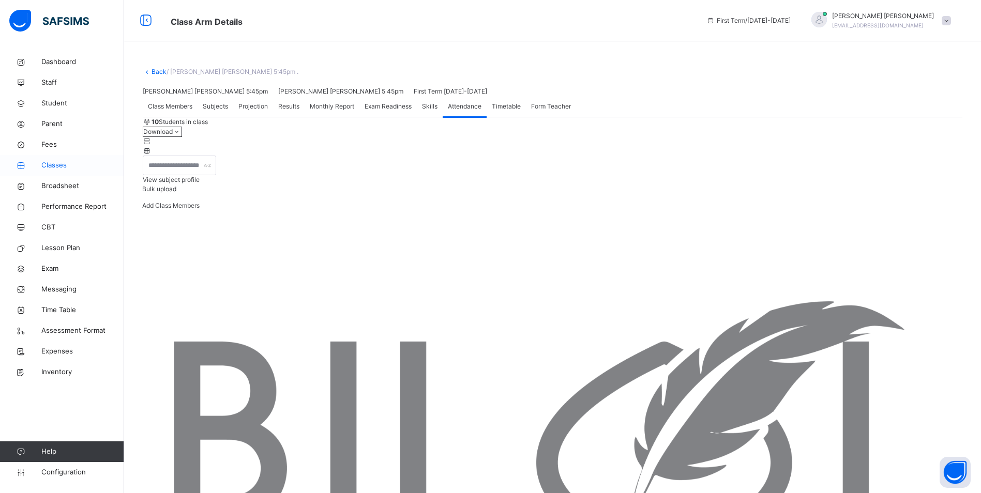
click at [56, 165] on span "Classes" at bounding box center [82, 165] width 83 height 10
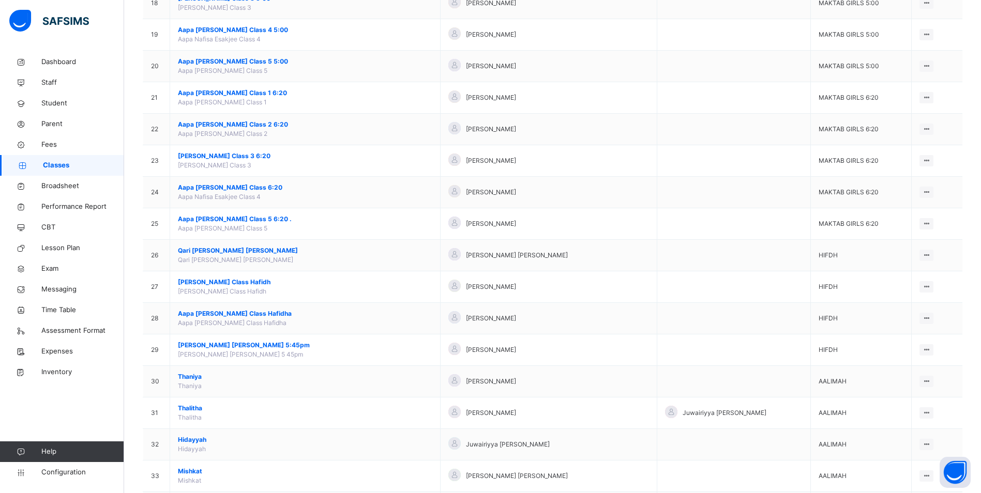
scroll to position [672, 0]
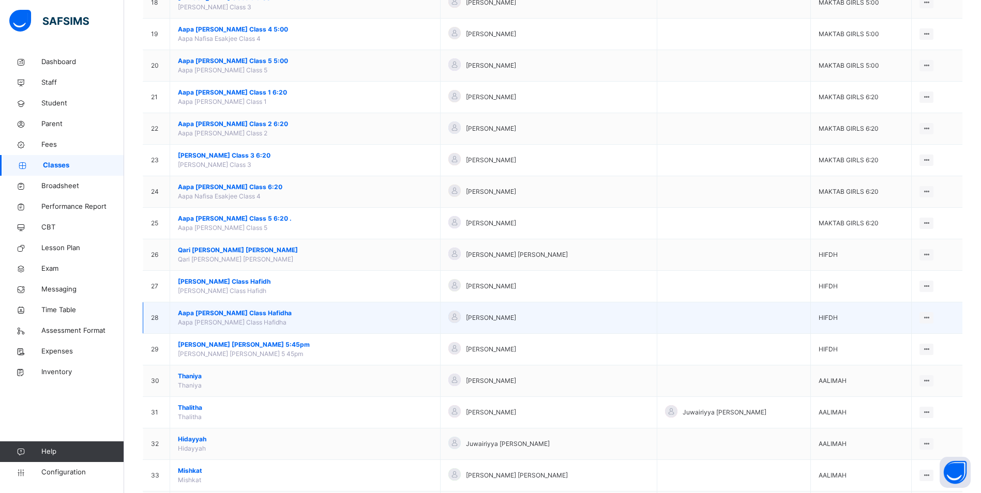
click at [227, 312] on span "Aapa [PERSON_NAME] Class Hafidha" at bounding box center [305, 313] width 254 height 9
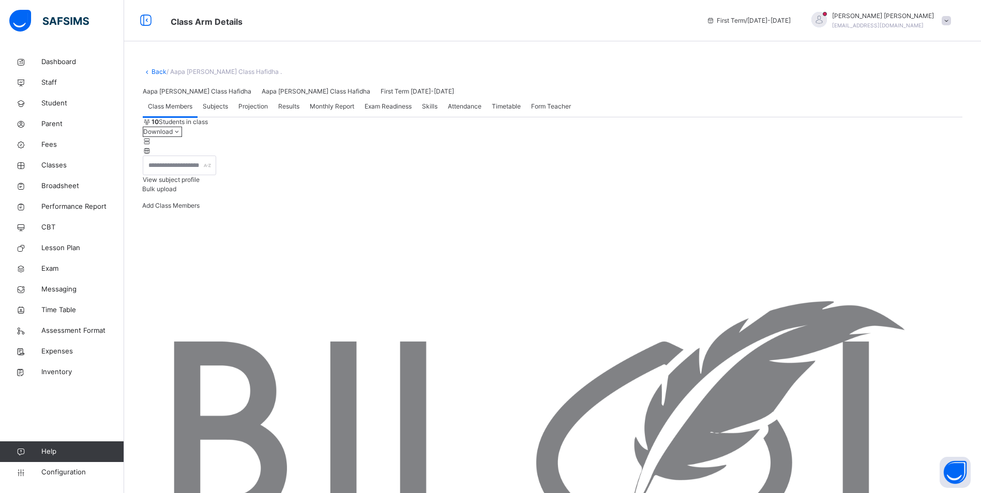
click at [471, 111] on span "Attendance" at bounding box center [465, 106] width 34 height 9
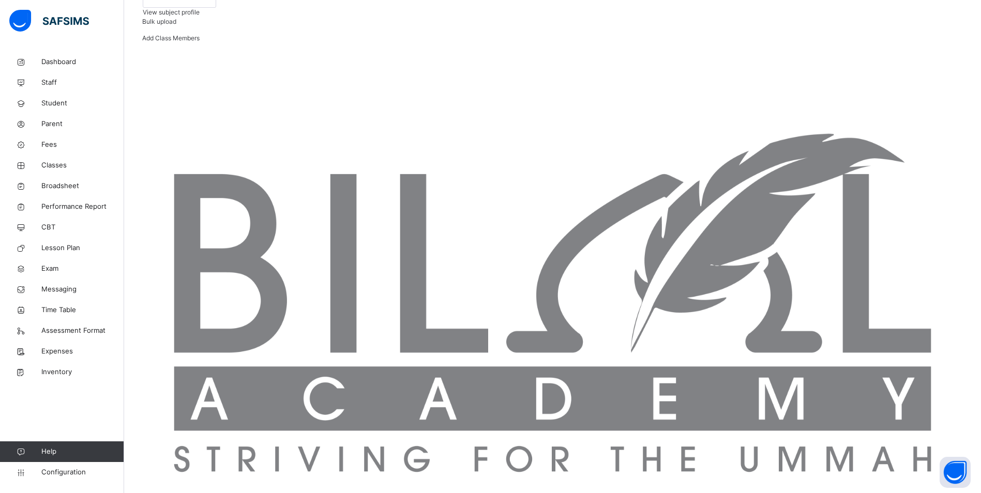
scroll to position [119, 0]
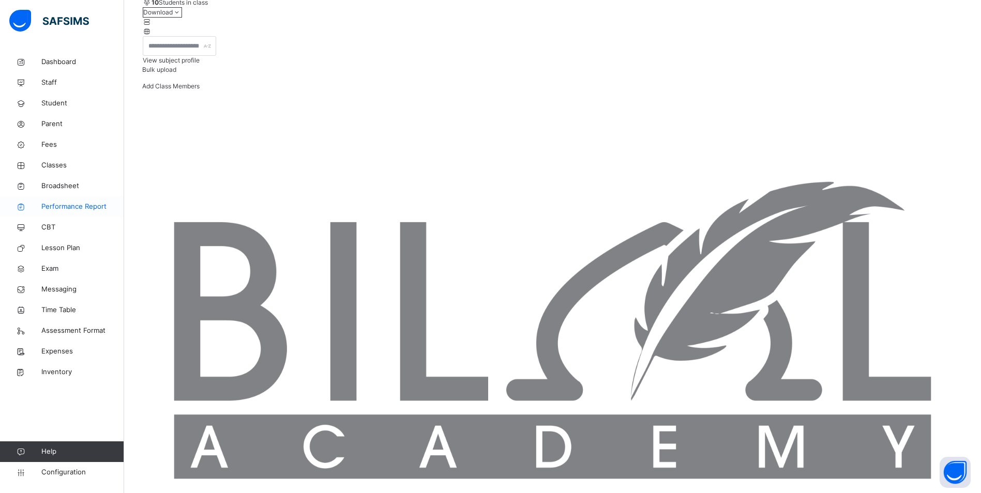
drag, startPoint x: 65, startPoint y: 166, endPoint x: 92, endPoint y: 198, distance: 41.1
click at [65, 166] on span "Classes" at bounding box center [82, 165] width 83 height 10
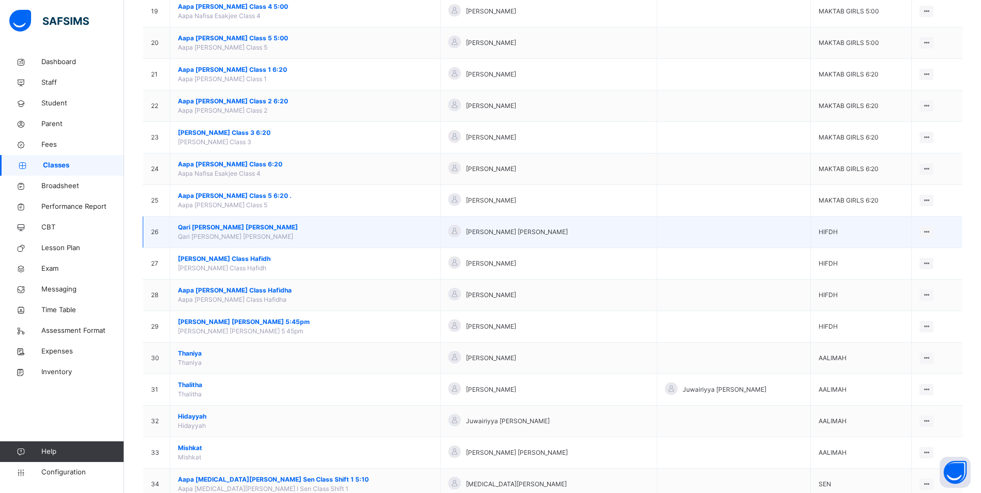
scroll to position [760, 0]
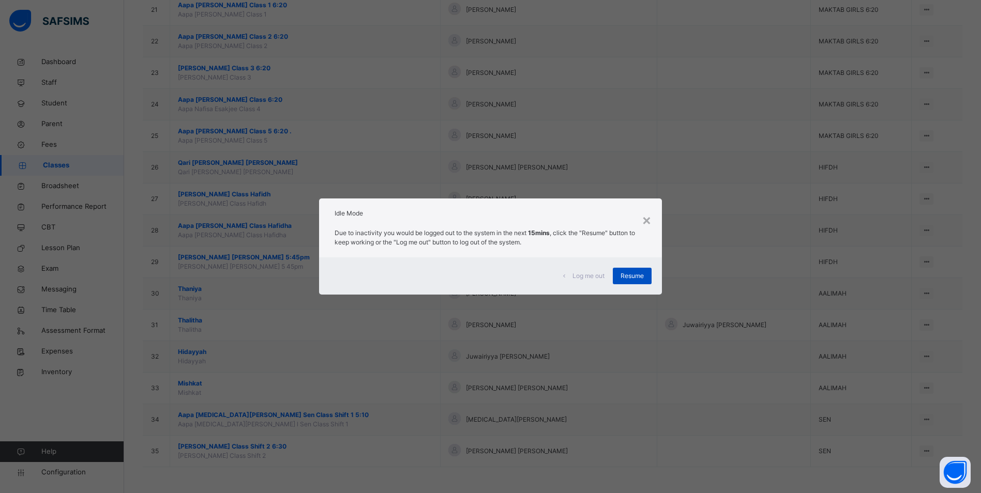
click at [640, 273] on span "Resume" at bounding box center [632, 276] width 23 height 9
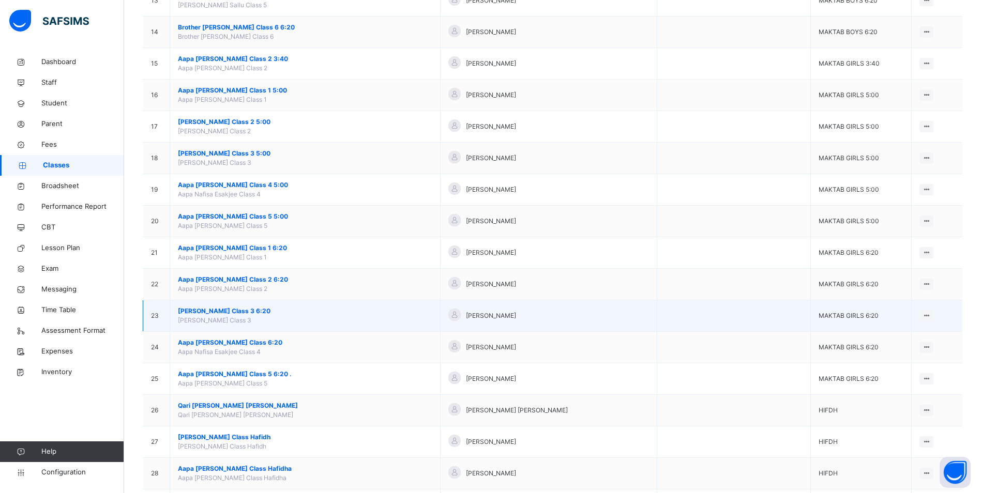
scroll to position [501, 0]
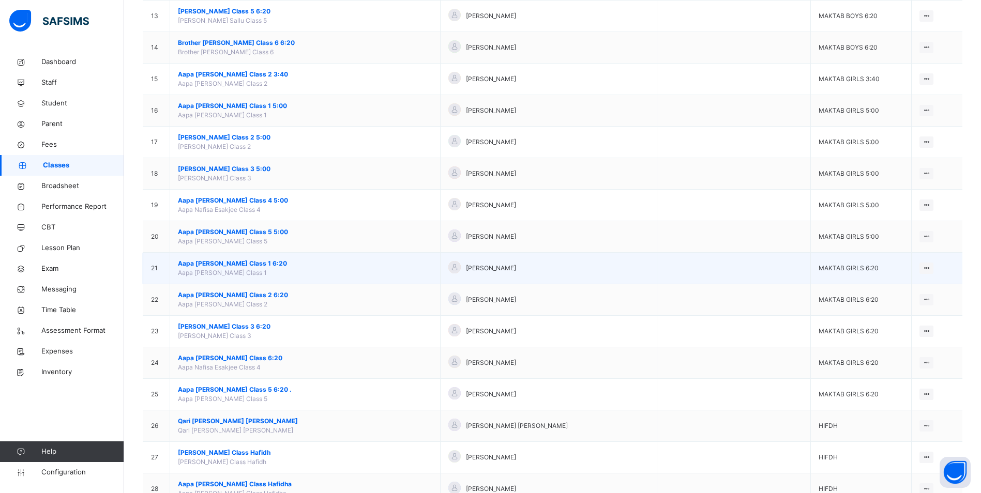
click at [250, 266] on span "Aapa [PERSON_NAME] Class 1 6:20" at bounding box center [305, 263] width 254 height 9
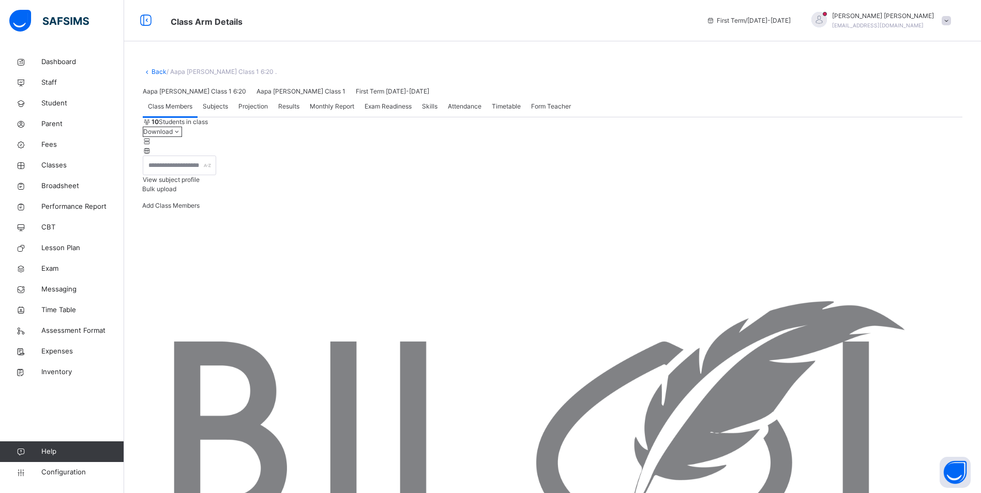
click at [479, 111] on span "Attendance" at bounding box center [465, 106] width 34 height 9
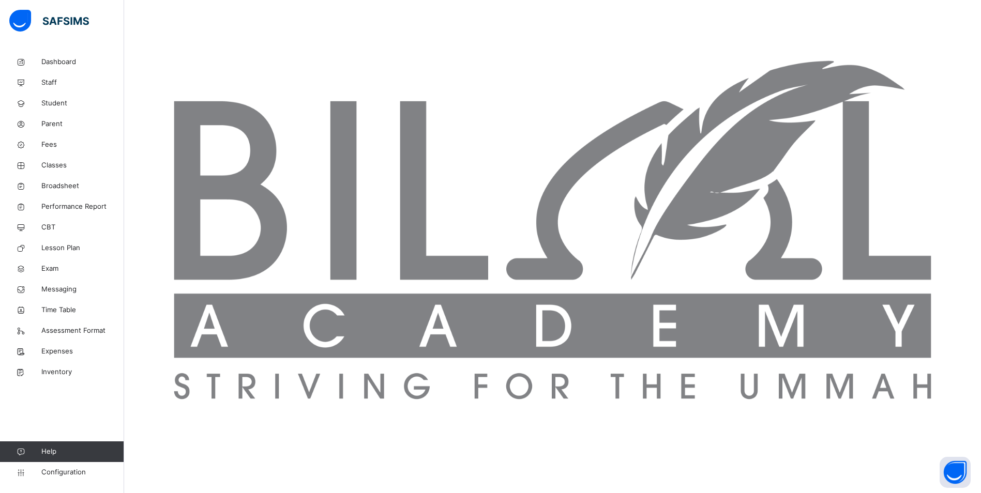
scroll to position [189, 0]
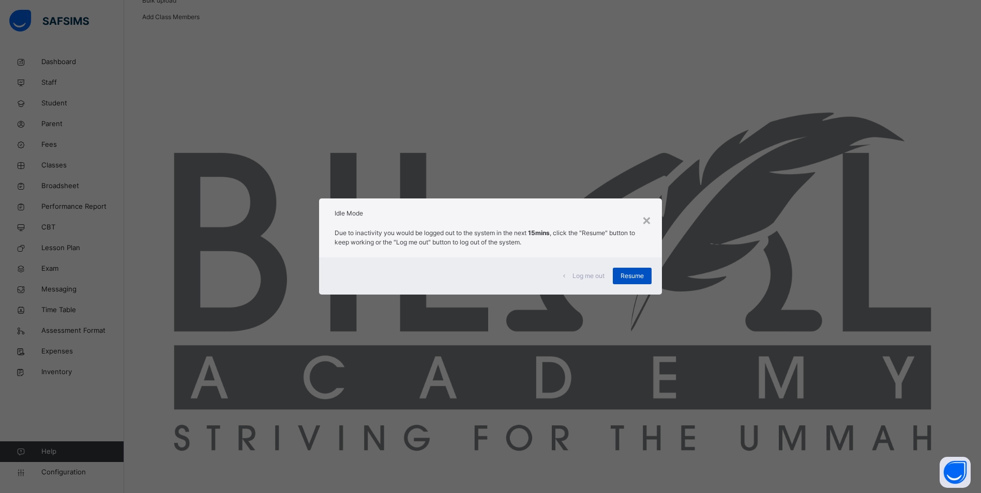
click at [640, 273] on span "Resume" at bounding box center [632, 276] width 23 height 9
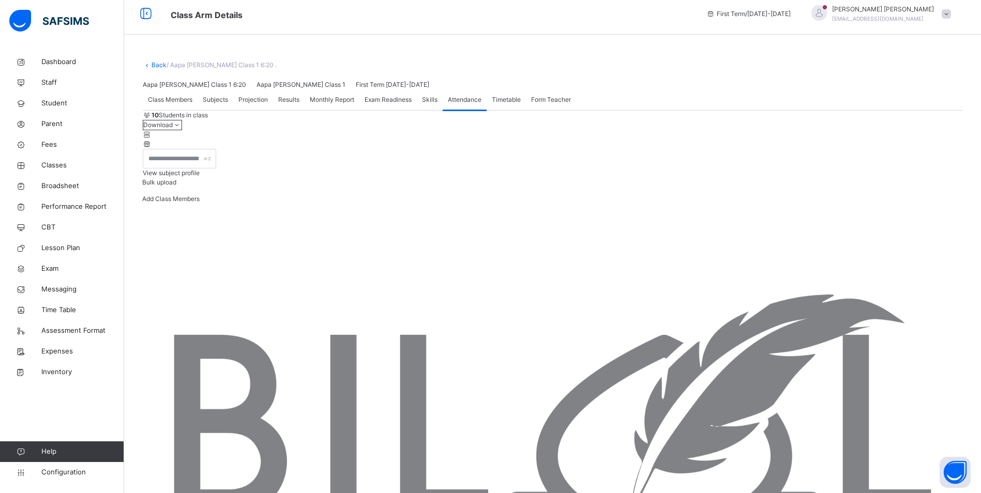
scroll to position [0, 0]
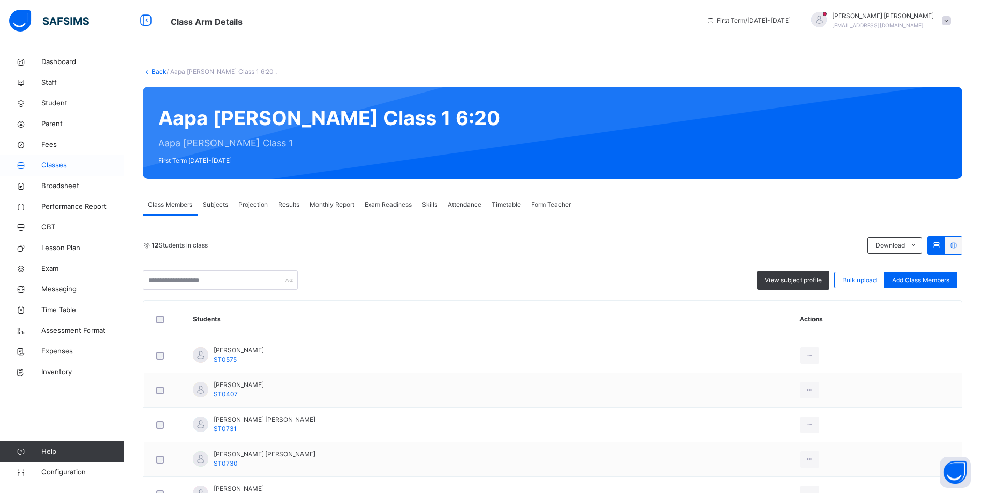
click at [58, 166] on span "Classes" at bounding box center [82, 165] width 83 height 10
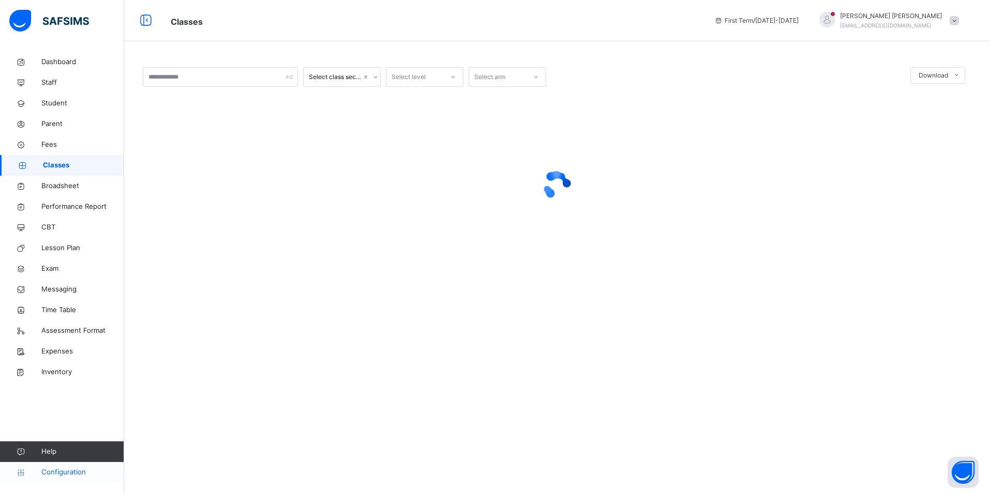
click at [78, 475] on span "Configuration" at bounding box center [82, 473] width 82 height 10
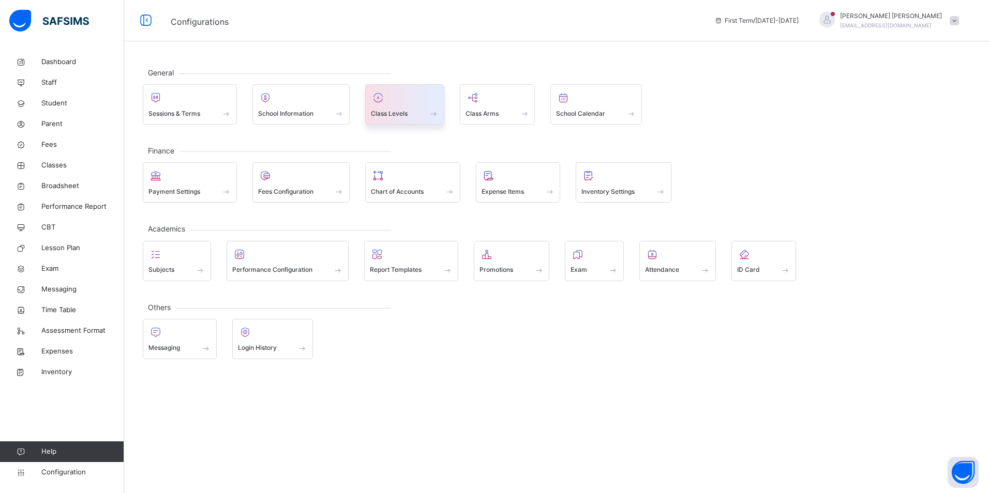
click at [401, 101] on div at bounding box center [405, 98] width 68 height 16
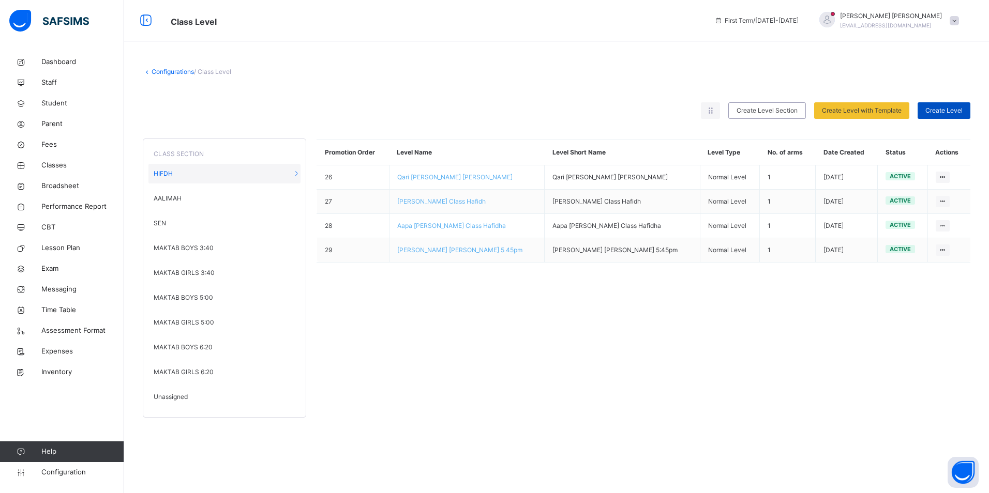
click at [953, 106] on span "Create Level" at bounding box center [943, 110] width 37 height 9
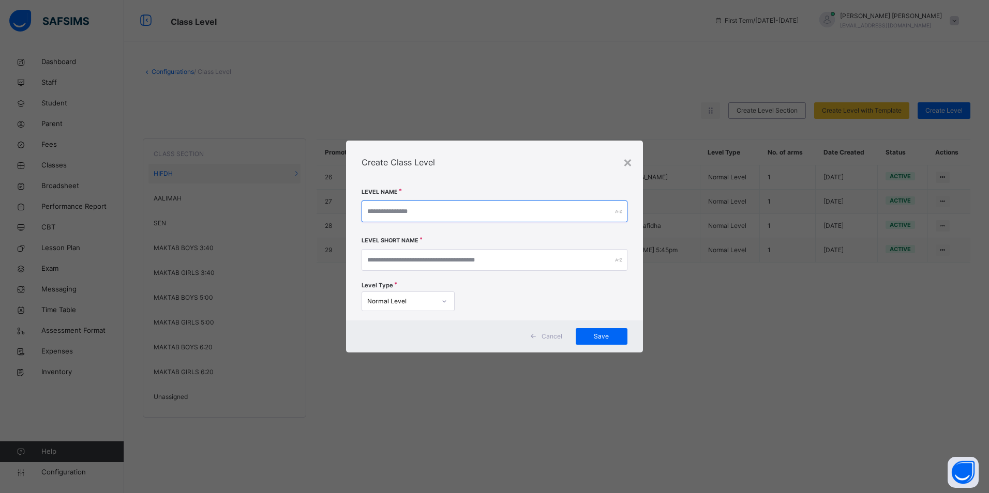
click at [399, 214] on input "text" at bounding box center [495, 212] width 266 height 22
type input "****"
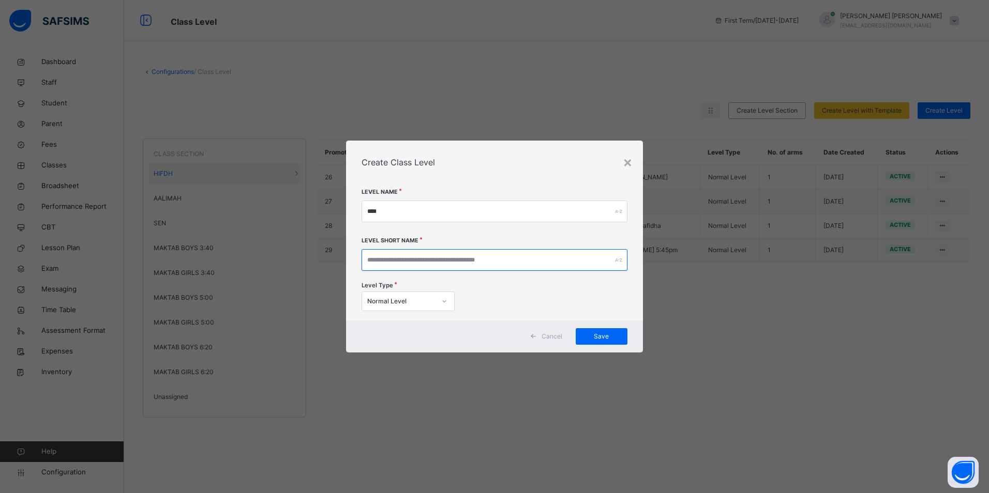
click at [404, 265] on input "text" at bounding box center [495, 260] width 266 height 22
type input "****"
click at [596, 335] on span "Save" at bounding box center [601, 336] width 36 height 9
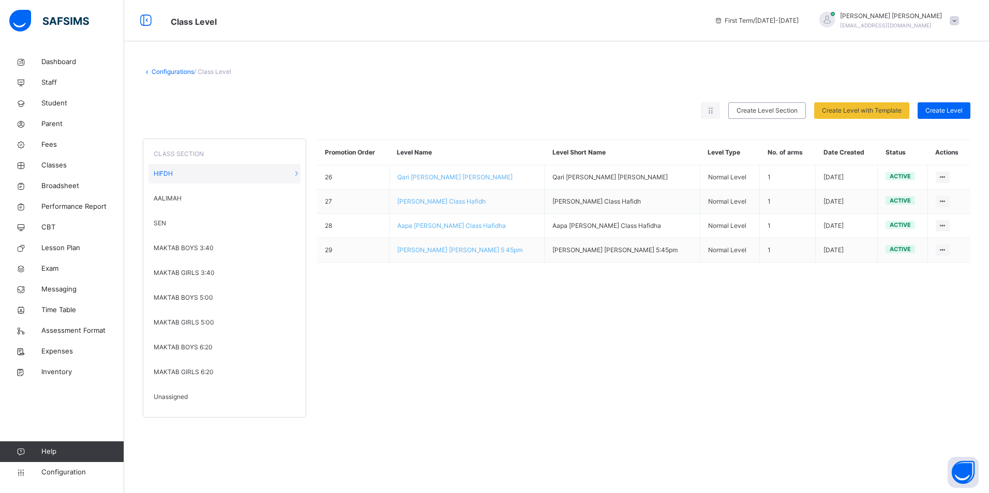
click at [170, 395] on span "Unassigned" at bounding box center [171, 397] width 34 height 9
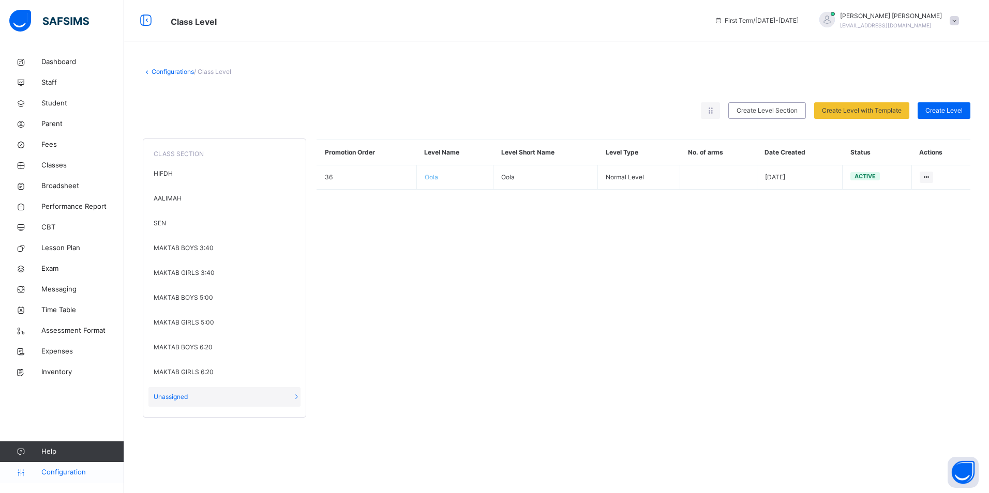
click at [73, 472] on span "Configuration" at bounding box center [82, 473] width 82 height 10
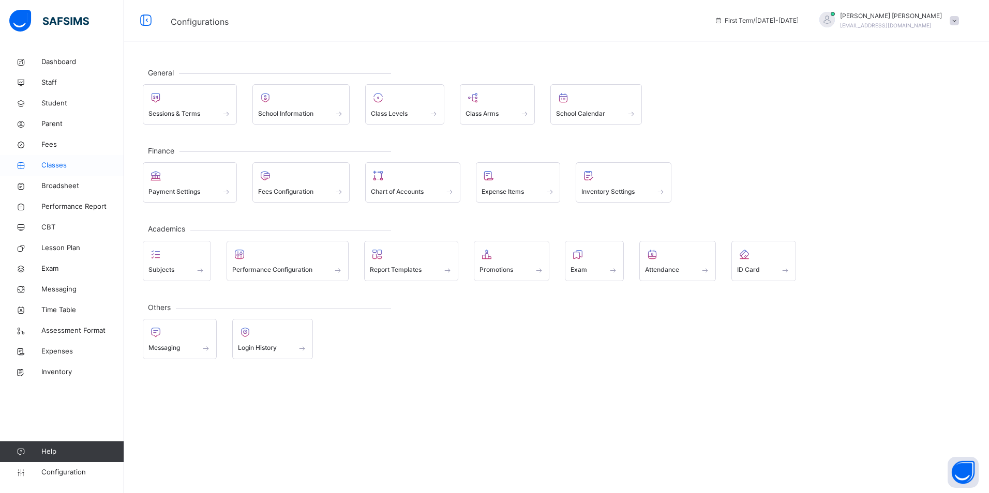
click at [54, 161] on span "Classes" at bounding box center [82, 165] width 83 height 10
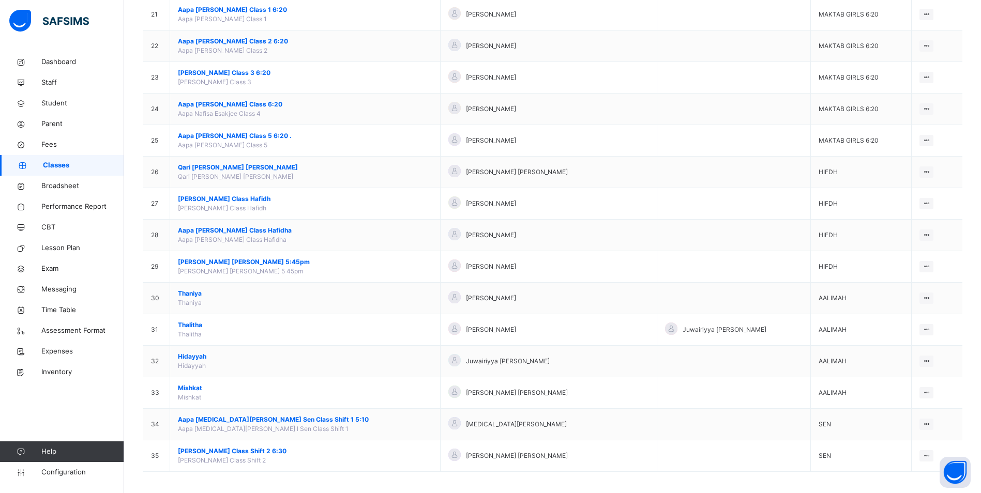
scroll to position [760, 0]
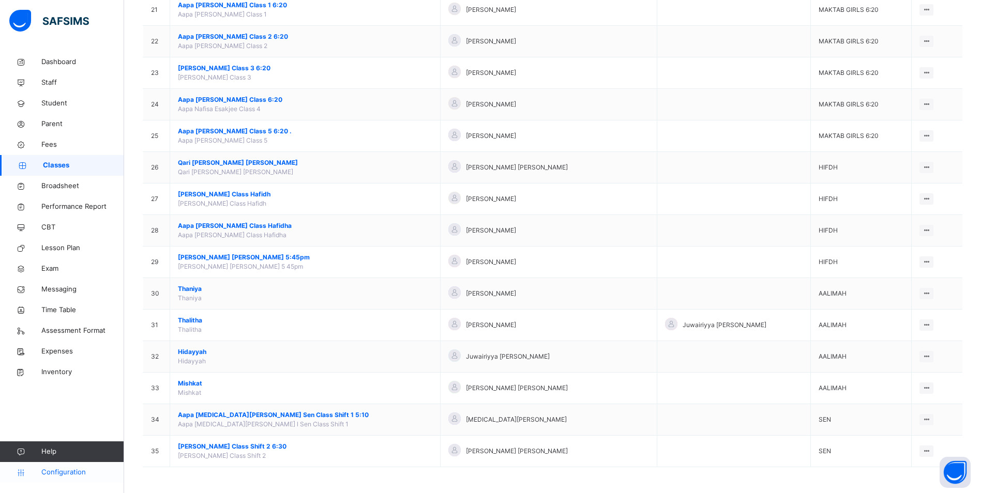
click at [64, 473] on span "Configuration" at bounding box center [82, 473] width 82 height 10
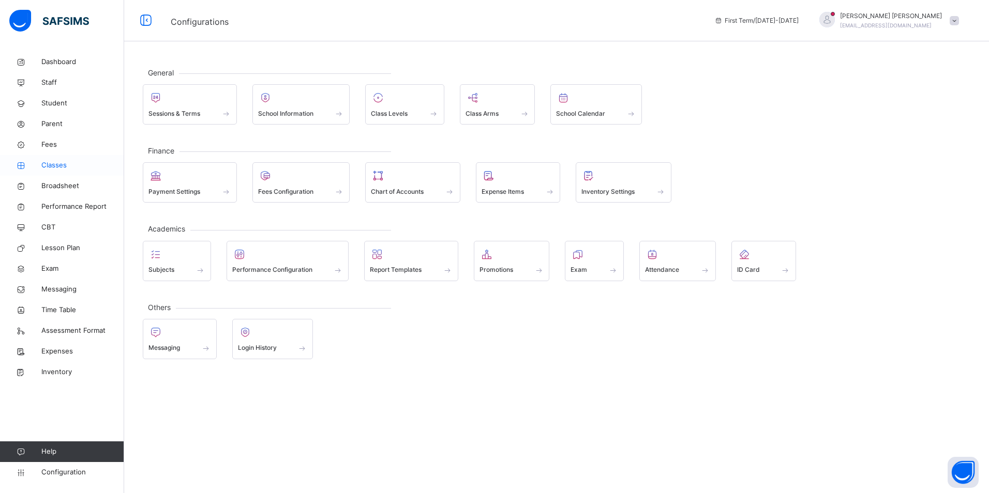
click at [50, 169] on span "Classes" at bounding box center [82, 165] width 83 height 10
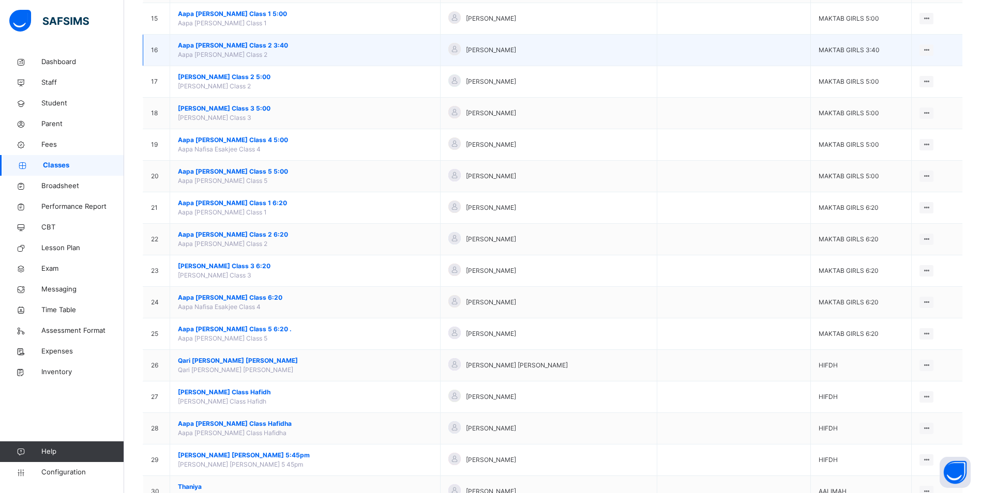
scroll to position [569, 0]
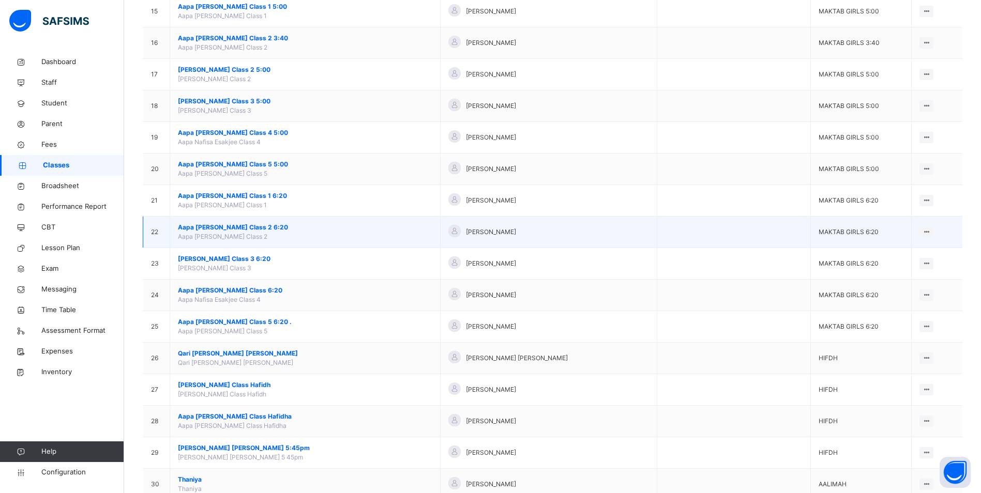
click at [259, 226] on span "Aapa [PERSON_NAME] Class 2 6:20" at bounding box center [305, 227] width 254 height 9
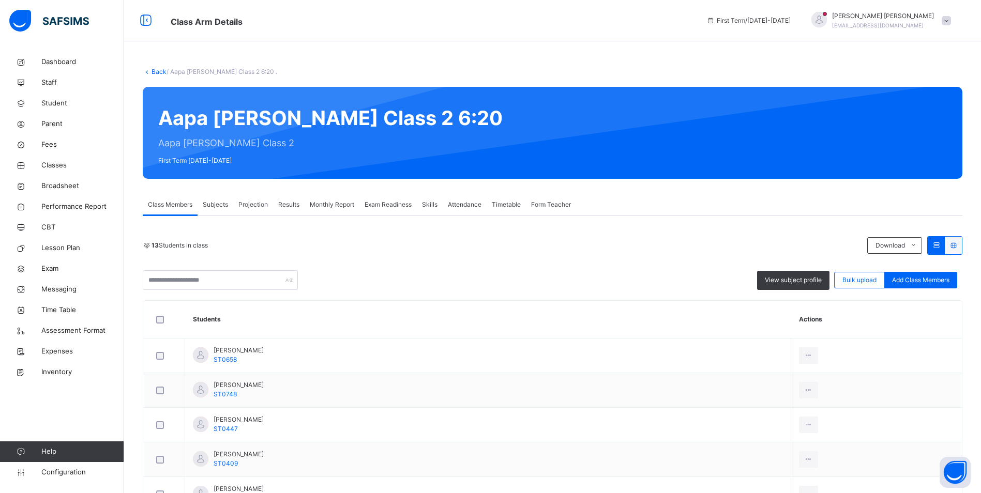
click at [466, 210] on div "Attendance" at bounding box center [465, 204] width 44 height 21
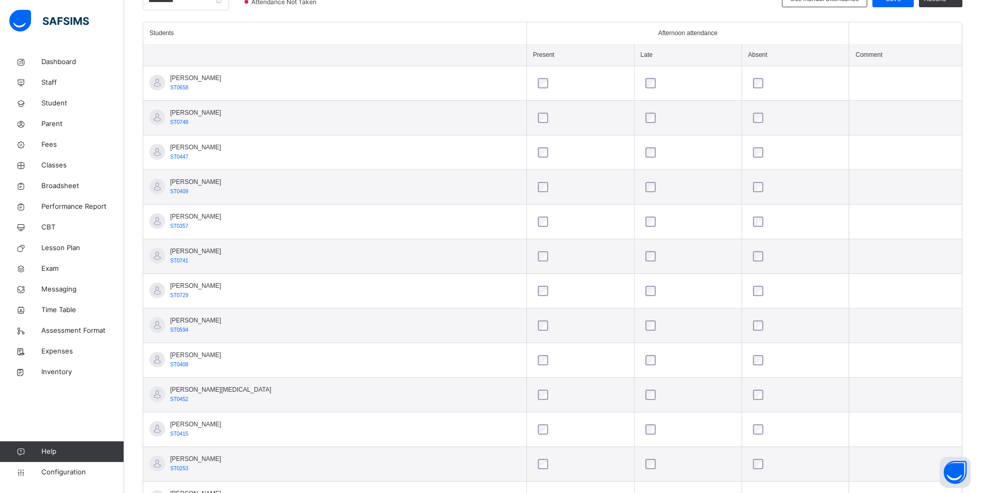
scroll to position [223, 0]
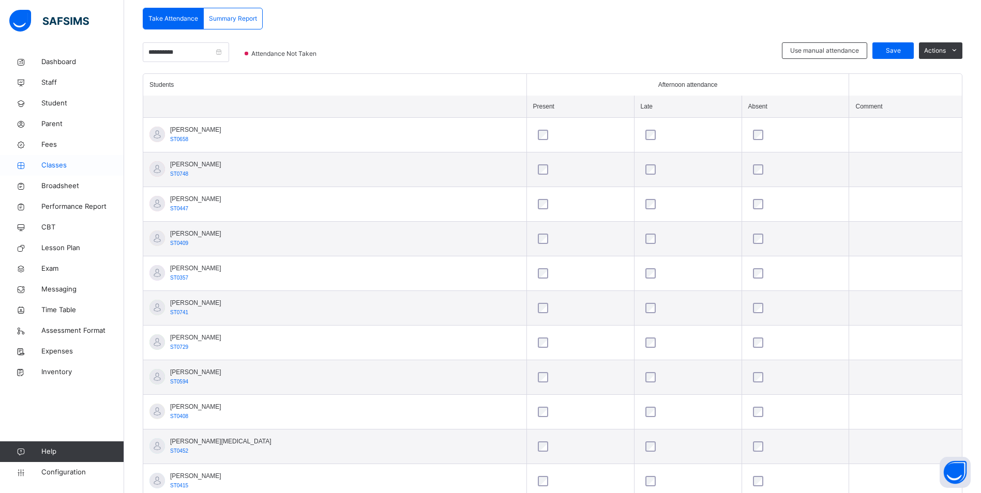
click at [61, 162] on span "Classes" at bounding box center [82, 165] width 83 height 10
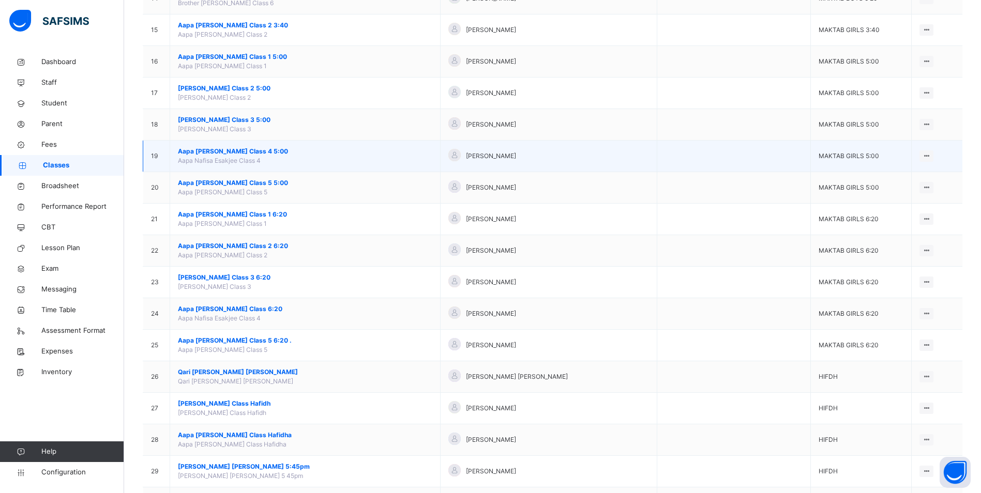
scroll to position [569, 0]
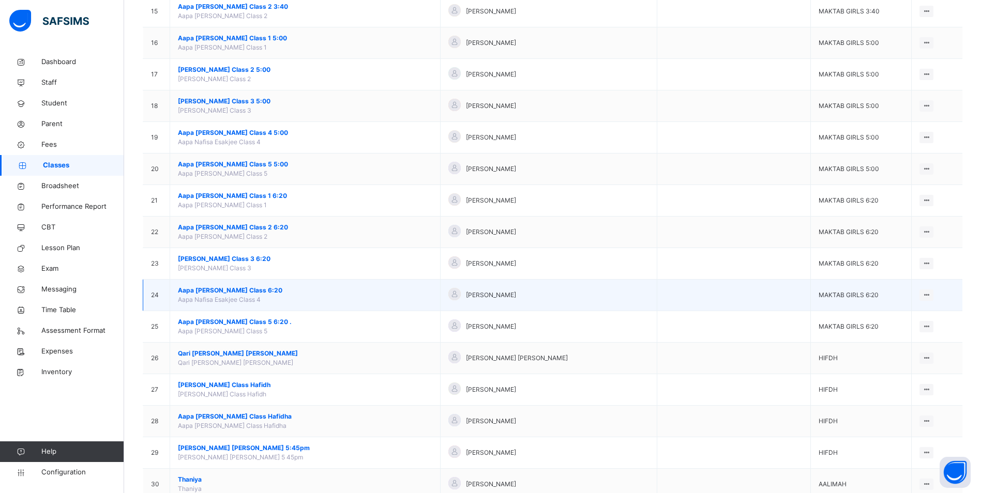
click at [265, 290] on span "Aapa [PERSON_NAME] Class 6:20" at bounding box center [305, 290] width 254 height 9
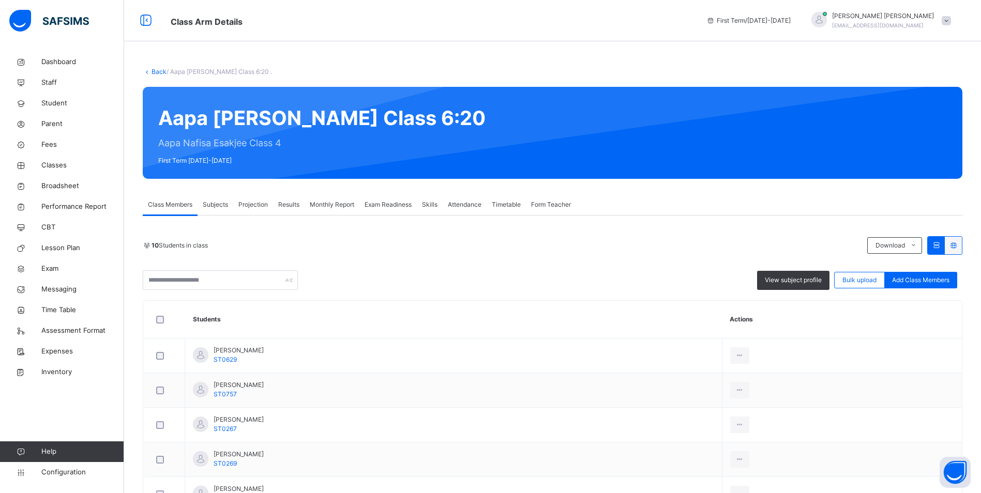
click at [471, 206] on span "Attendance" at bounding box center [465, 204] width 34 height 9
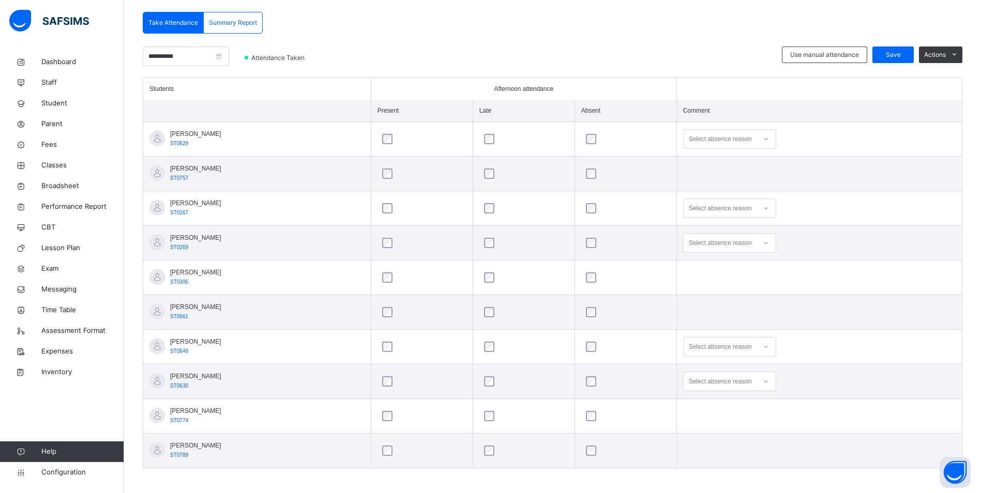
scroll to position [223, 0]
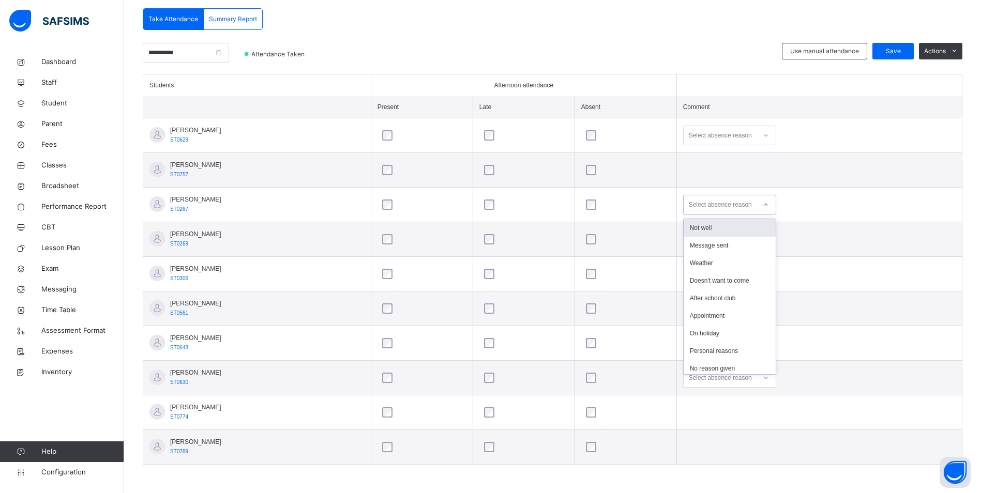
click at [768, 209] on div at bounding box center [766, 205] width 18 height 17
click at [743, 229] on div "Not well" at bounding box center [730, 228] width 92 height 18
click at [768, 236] on icon at bounding box center [766, 239] width 6 height 10
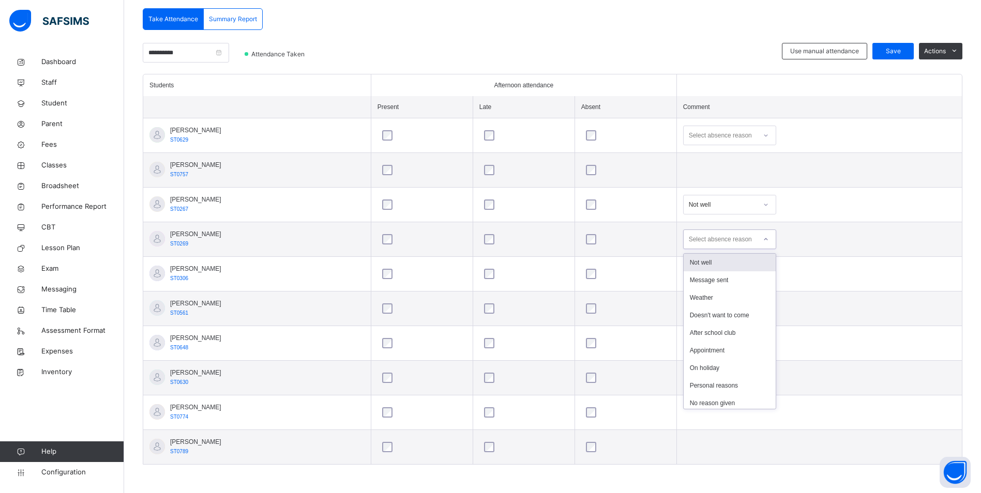
click at [737, 259] on div "Not well" at bounding box center [730, 263] width 92 height 18
click at [768, 345] on icon at bounding box center [766, 343] width 6 height 10
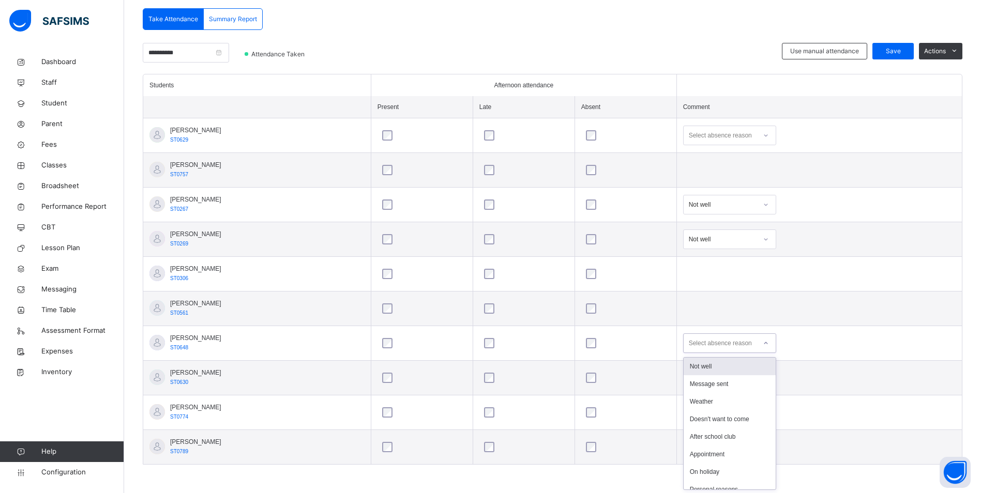
click at [757, 365] on div "Not well" at bounding box center [730, 367] width 92 height 18
click at [771, 345] on div at bounding box center [766, 343] width 18 height 17
click at [751, 386] on div "Message sent" at bounding box center [730, 385] width 92 height 18
click at [906, 53] on span "Save" at bounding box center [893, 51] width 26 height 9
click at [767, 132] on icon at bounding box center [766, 135] width 6 height 10
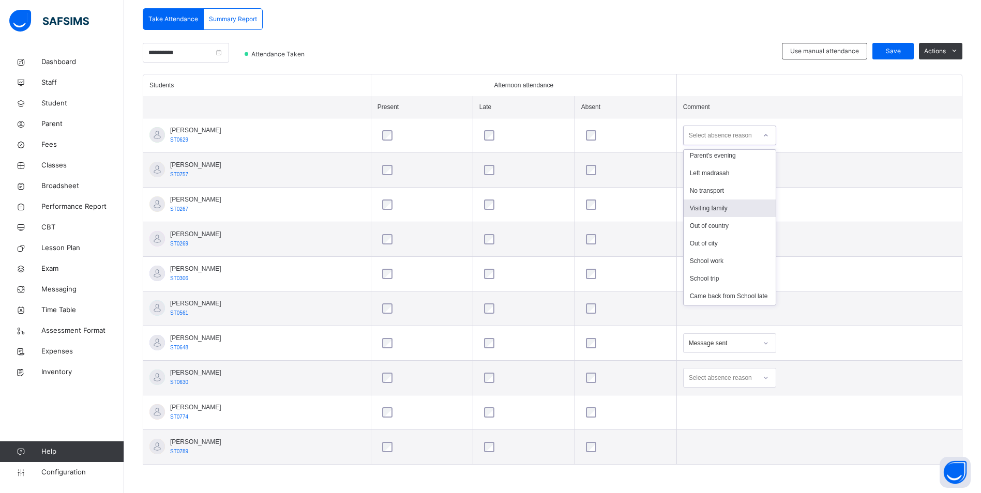
scroll to position [119, 0]
click at [718, 216] on div "Left madrasah" at bounding box center [730, 216] width 92 height 18
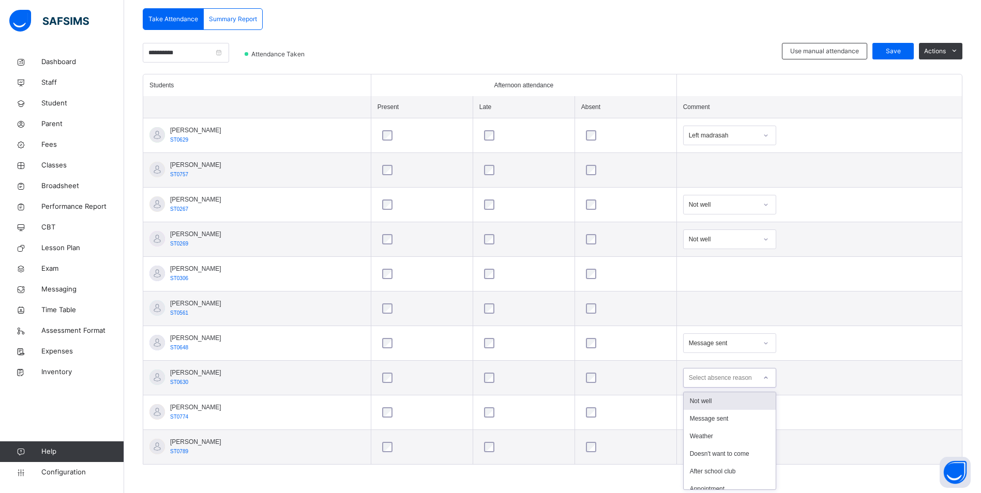
click at [768, 380] on icon at bounding box center [766, 378] width 6 height 10
click at [709, 473] on div "Left madrasah" at bounding box center [730, 474] width 92 height 18
click at [887, 47] on div "Save" at bounding box center [893, 51] width 41 height 17
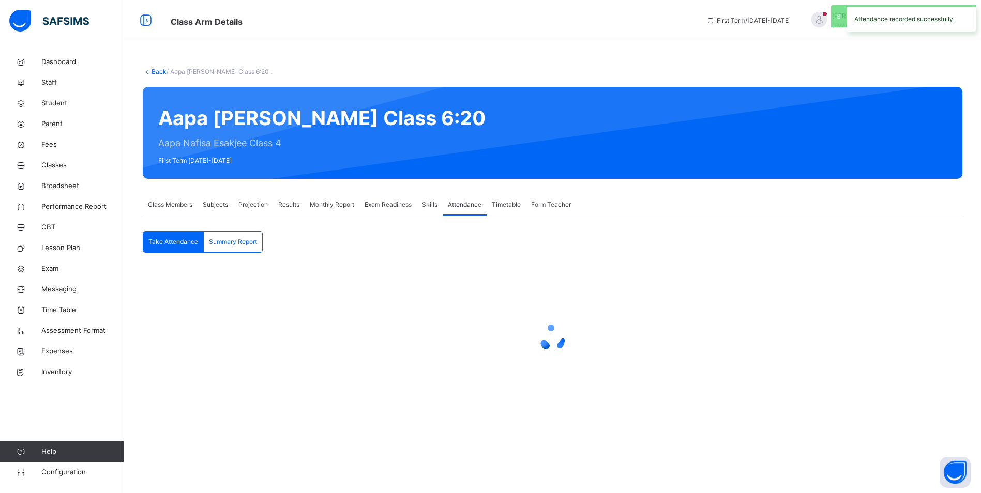
scroll to position [0, 0]
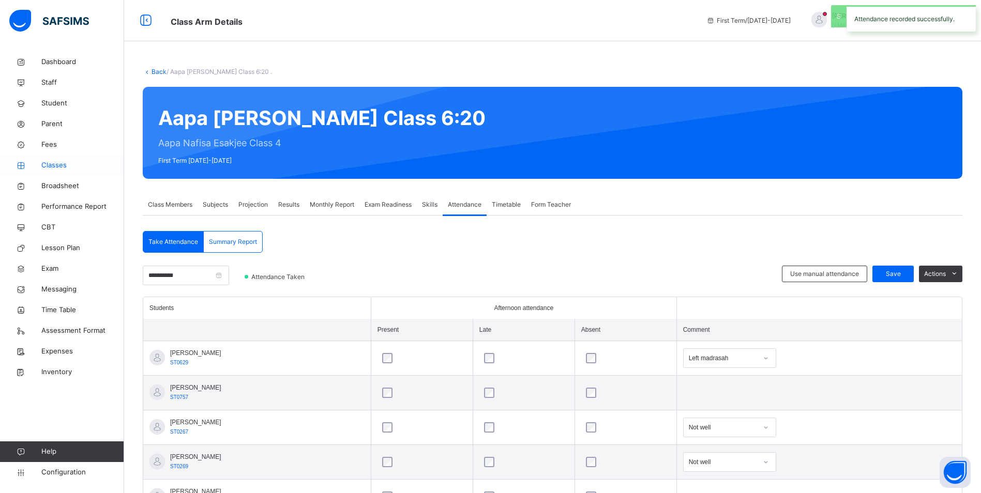
click at [56, 164] on span "Classes" at bounding box center [82, 165] width 83 height 10
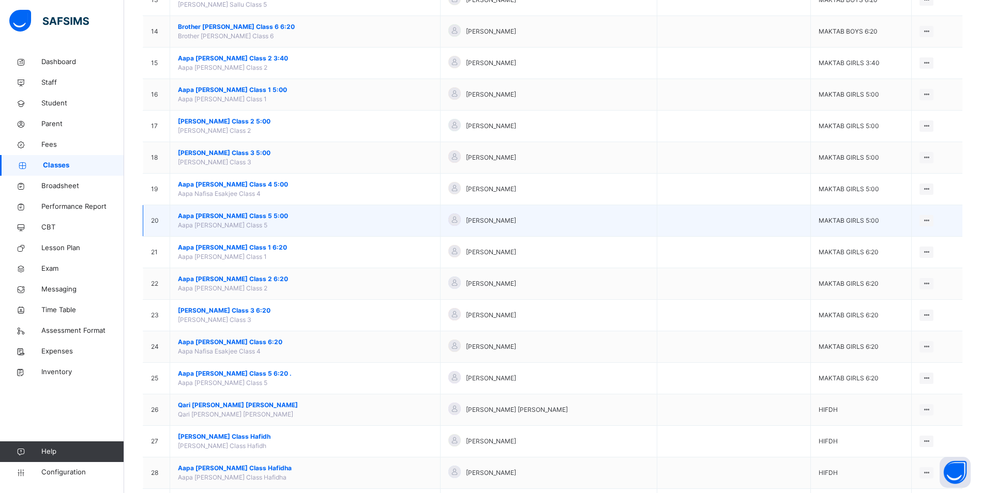
scroll to position [672, 0]
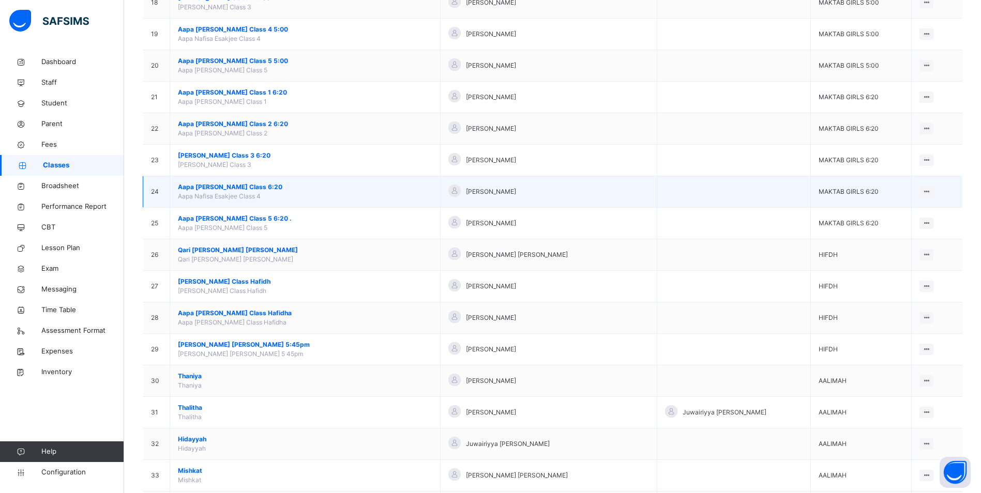
click at [260, 188] on span "Aapa [PERSON_NAME] Class 6:20" at bounding box center [305, 187] width 254 height 9
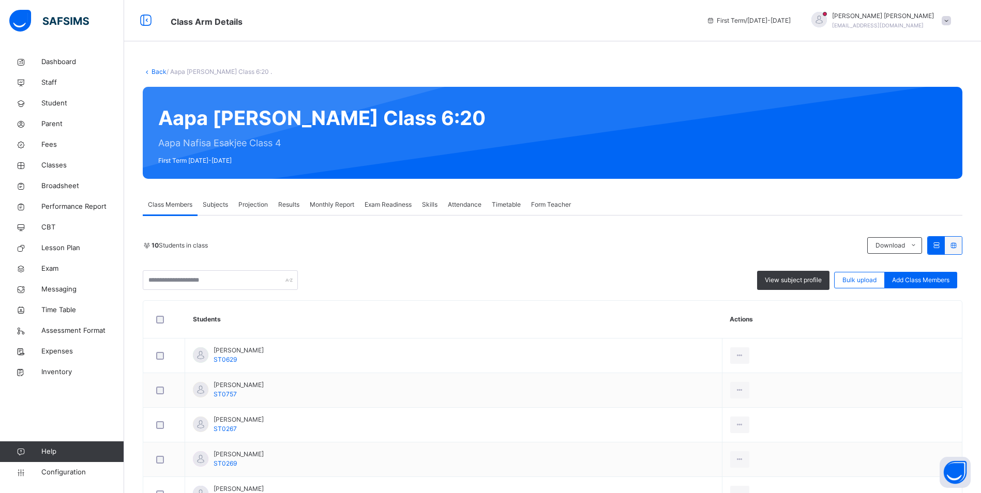
click at [456, 202] on span "Attendance" at bounding box center [465, 204] width 34 height 9
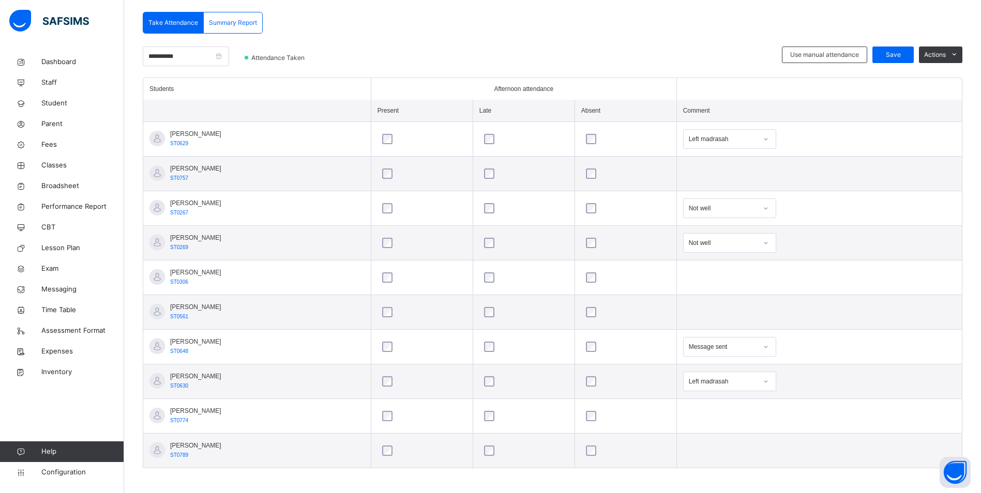
scroll to position [16, 0]
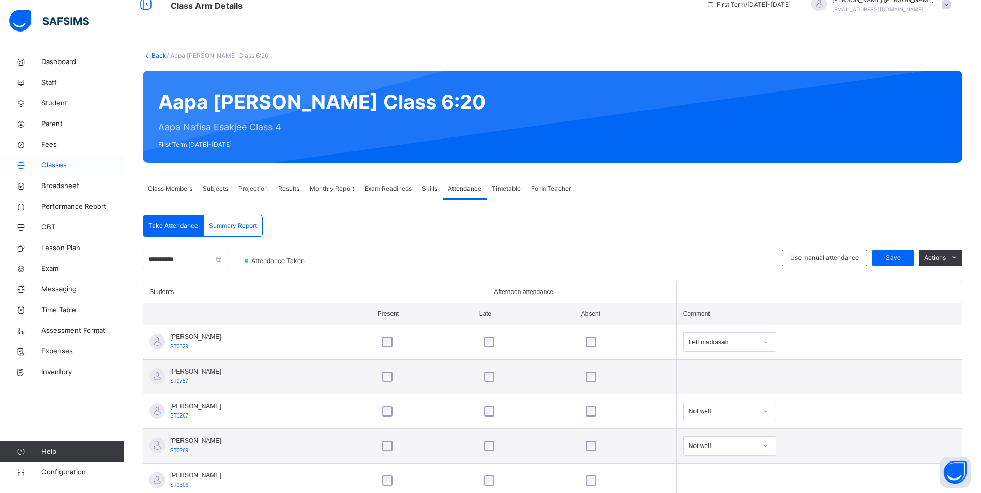
click at [57, 160] on span "Classes" at bounding box center [82, 165] width 83 height 10
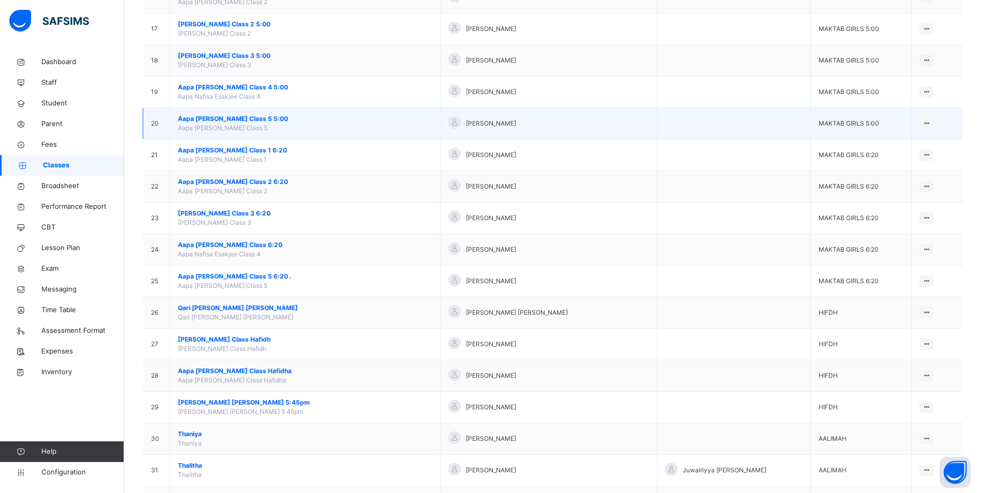
scroll to position [672, 0]
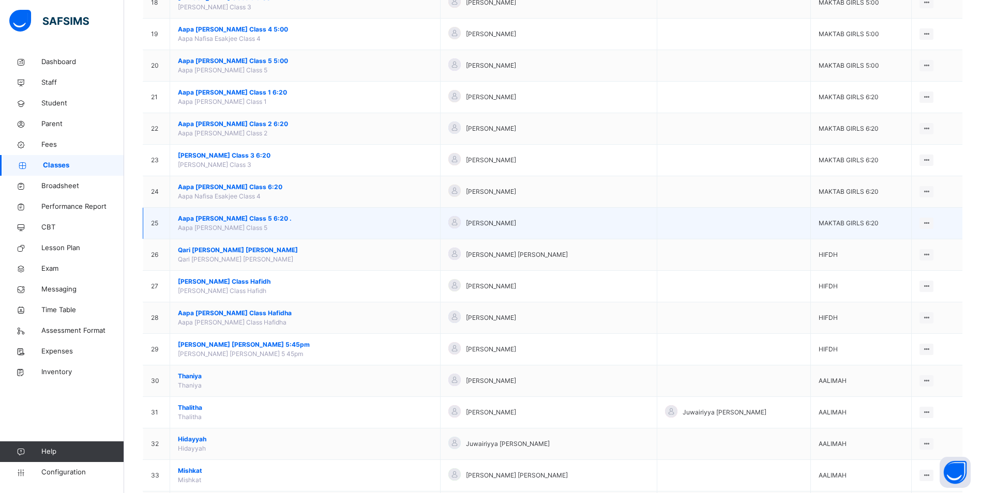
click at [222, 215] on span "Aapa [PERSON_NAME] Class 5 6:20 ." at bounding box center [305, 218] width 254 height 9
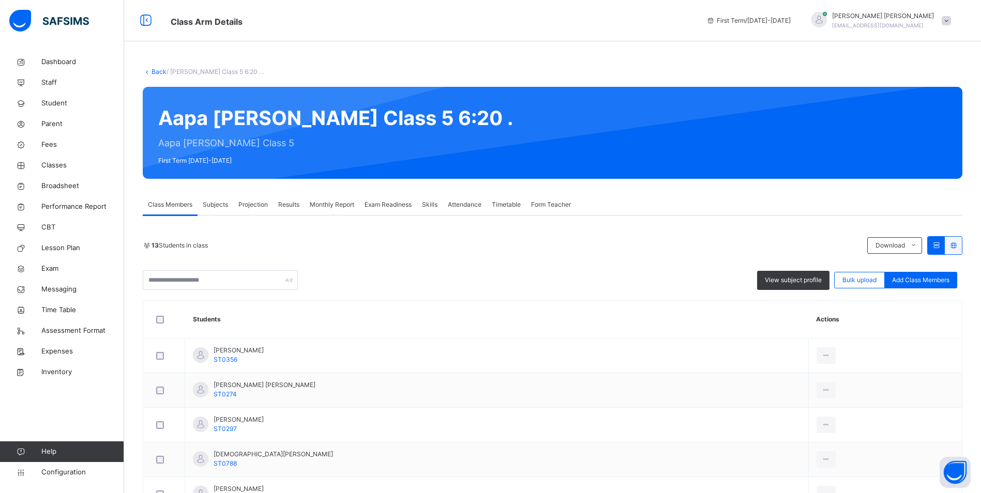
click at [463, 203] on span "Attendance" at bounding box center [465, 204] width 34 height 9
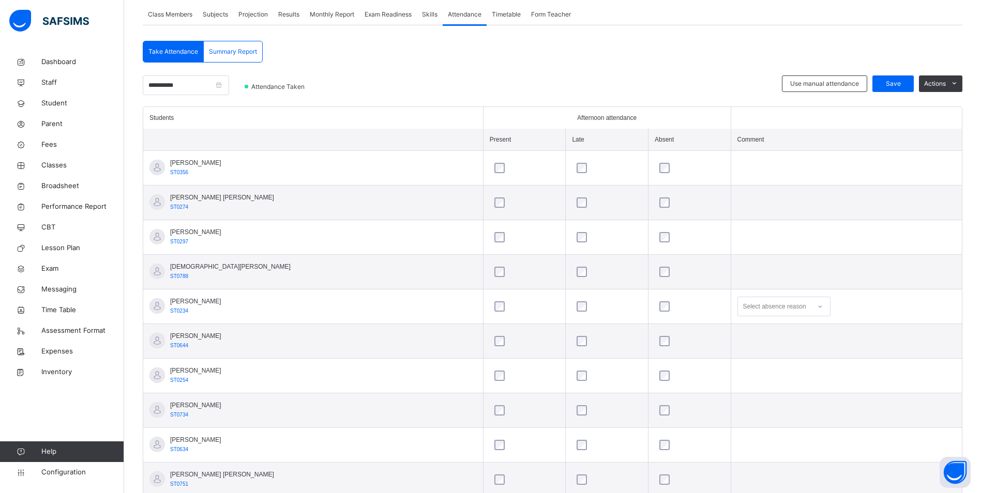
scroll to position [172, 0]
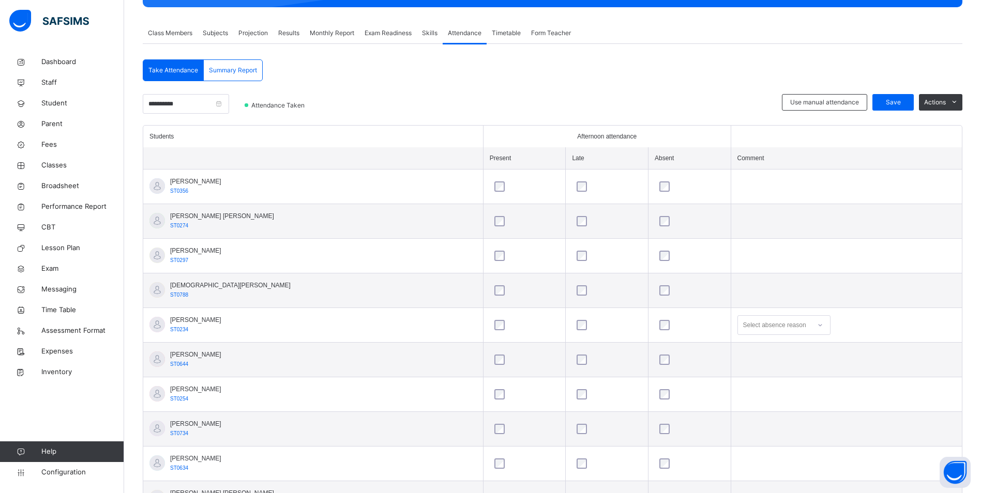
click at [812, 325] on div at bounding box center [821, 325] width 18 height 17
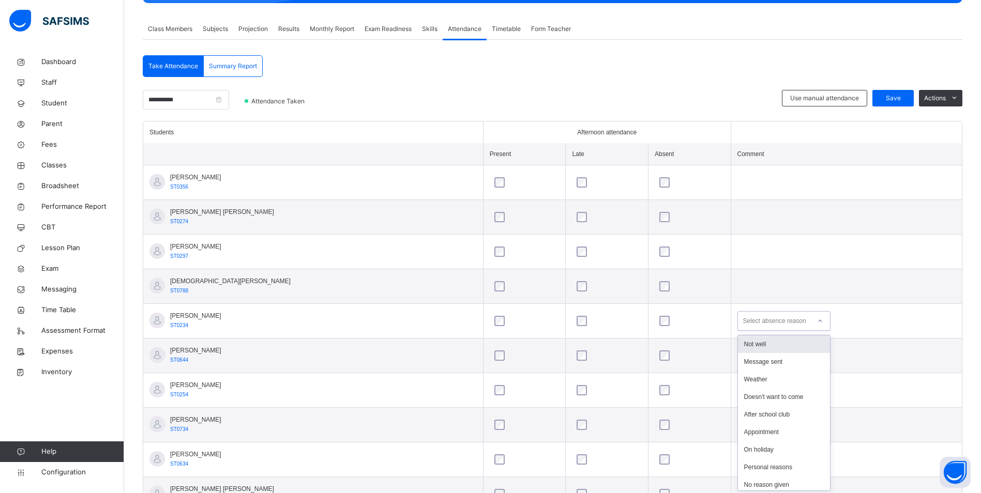
scroll to position [178, 0]
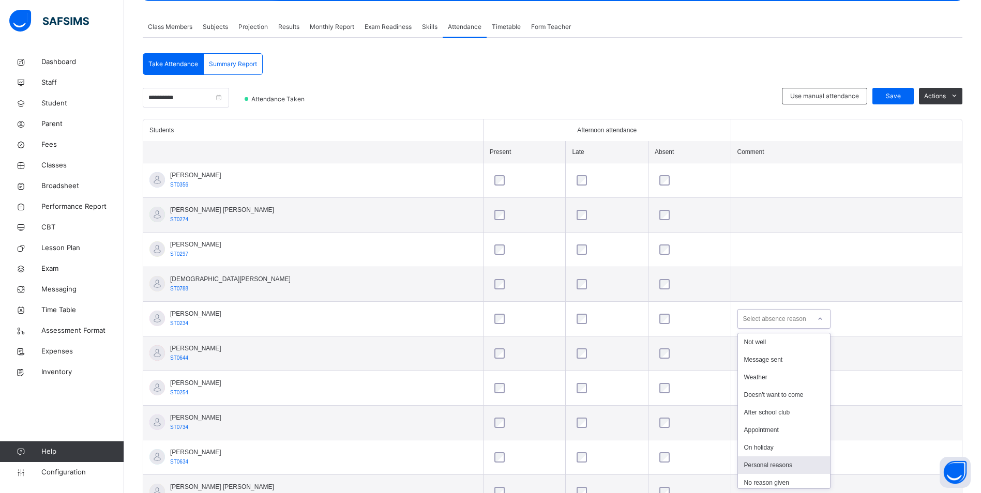
click at [763, 459] on div "Personal reasons" at bounding box center [784, 466] width 92 height 18
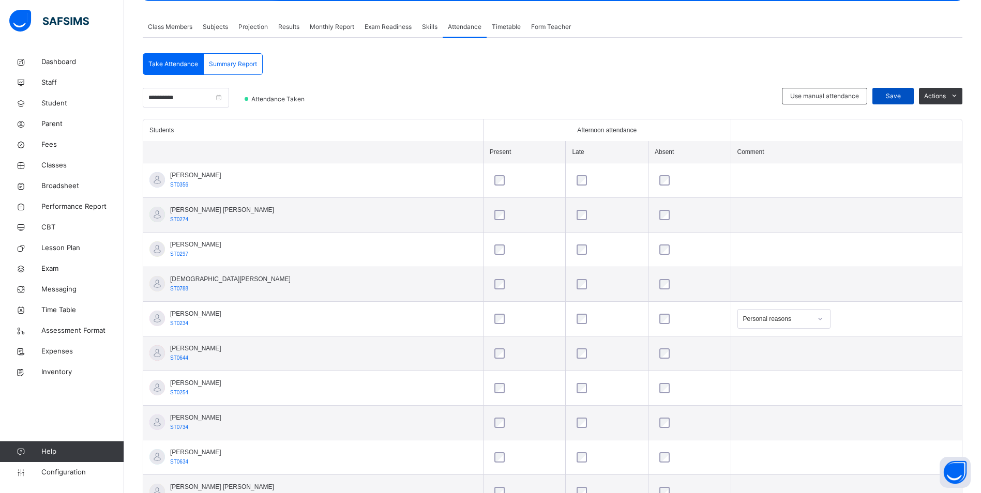
click at [903, 90] on div "Save" at bounding box center [893, 96] width 41 height 17
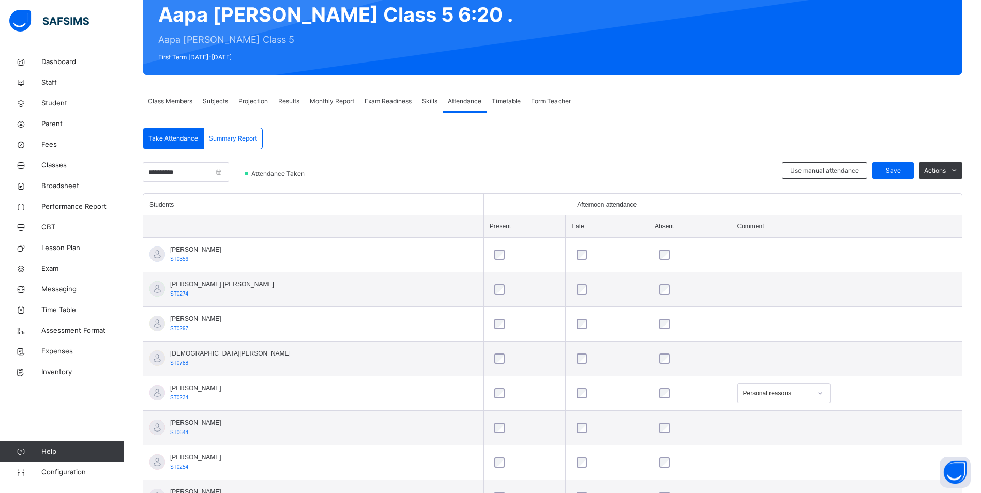
scroll to position [52, 0]
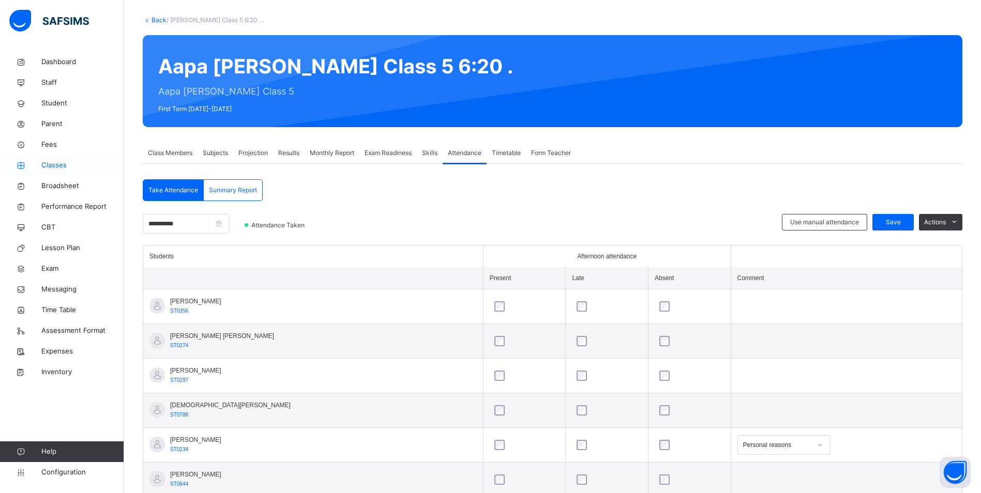
drag, startPoint x: 60, startPoint y: 159, endPoint x: 78, endPoint y: 169, distance: 20.4
click at [60, 159] on link "Classes" at bounding box center [62, 165] width 124 height 21
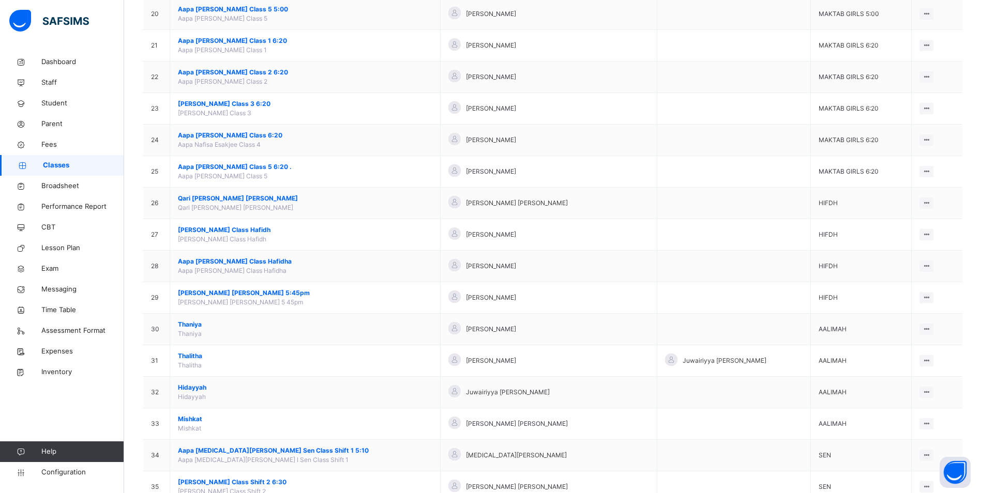
scroll to position [760, 0]
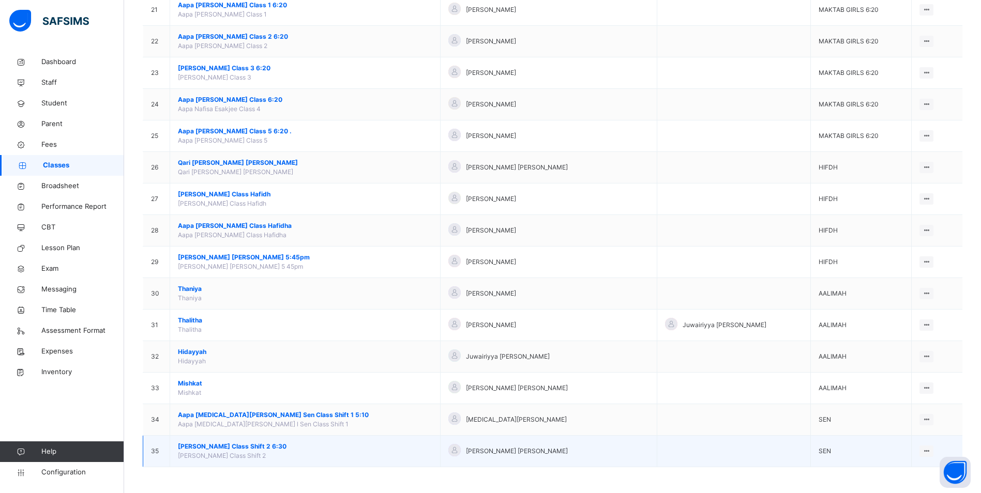
click at [287, 443] on span "[PERSON_NAME] Class Shift 2 6:30" at bounding box center [305, 446] width 254 height 9
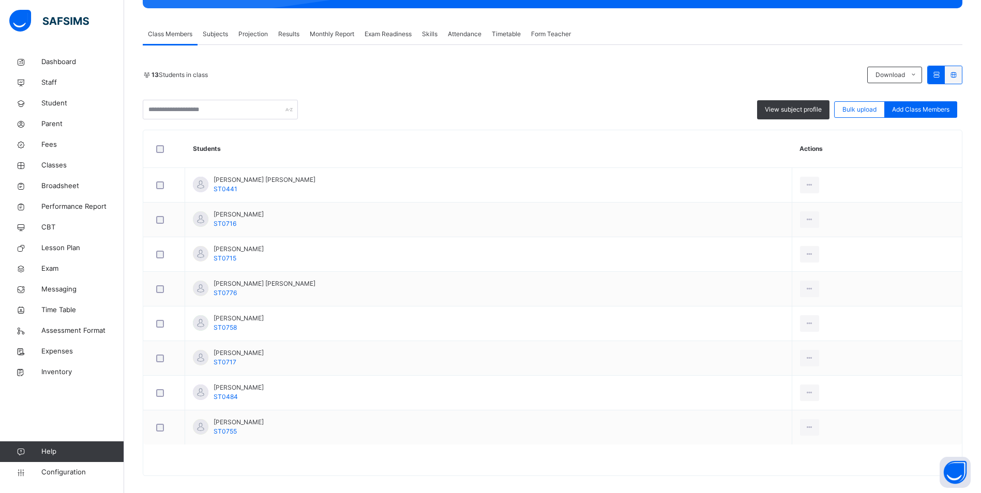
scroll to position [179, 0]
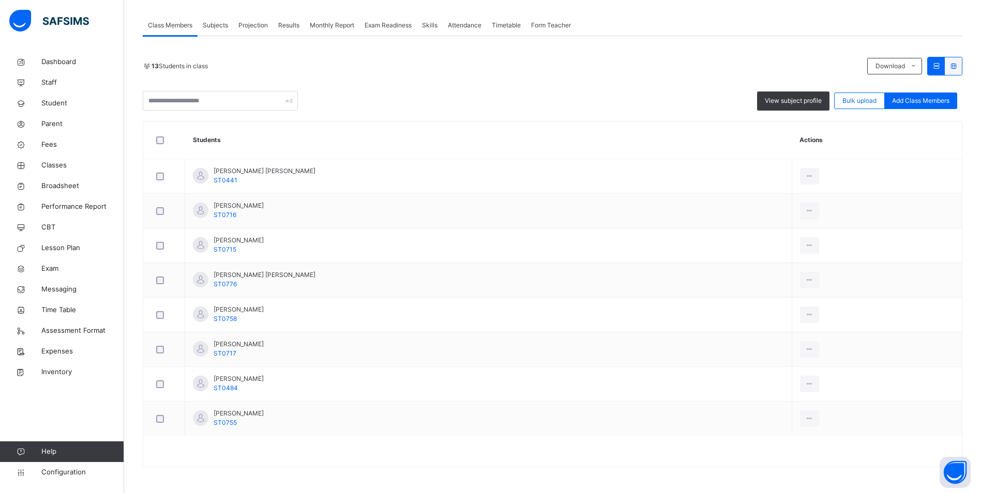
click at [461, 23] on span "Attendance" at bounding box center [465, 25] width 34 height 9
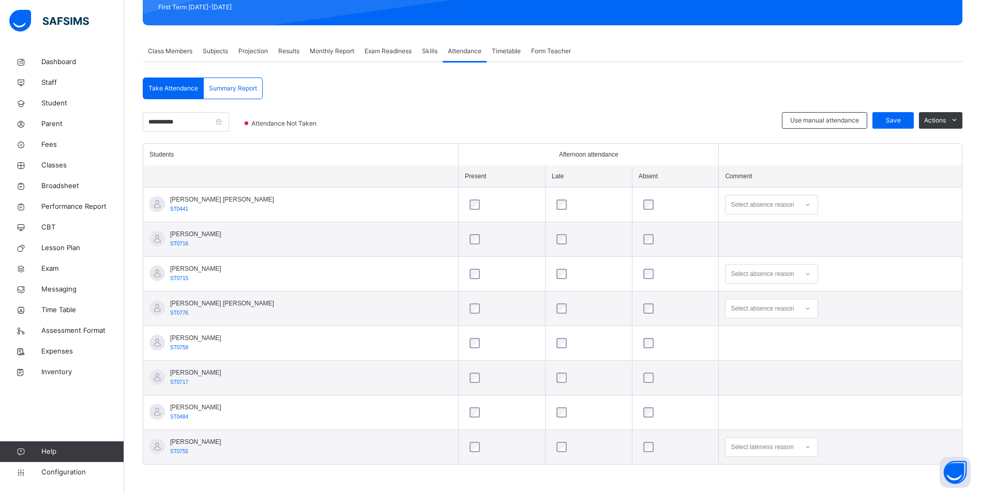
click at [805, 308] on icon at bounding box center [808, 309] width 6 height 10
click at [754, 327] on div "Not well" at bounding box center [772, 332] width 92 height 18
click at [903, 113] on div "Save" at bounding box center [893, 120] width 41 height 17
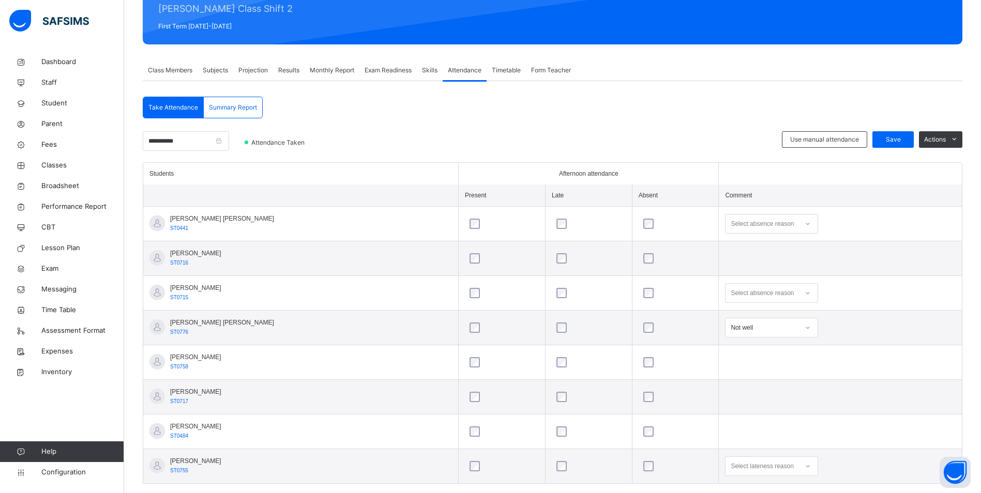
scroll to position [154, 0]
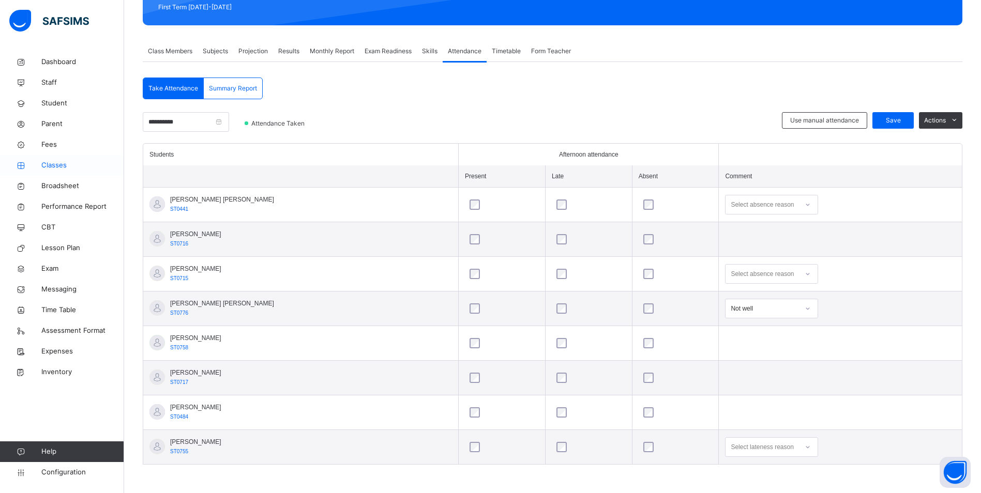
click at [64, 160] on link "Classes" at bounding box center [62, 165] width 124 height 21
